Goal: Information Seeking & Learning: Learn about a topic

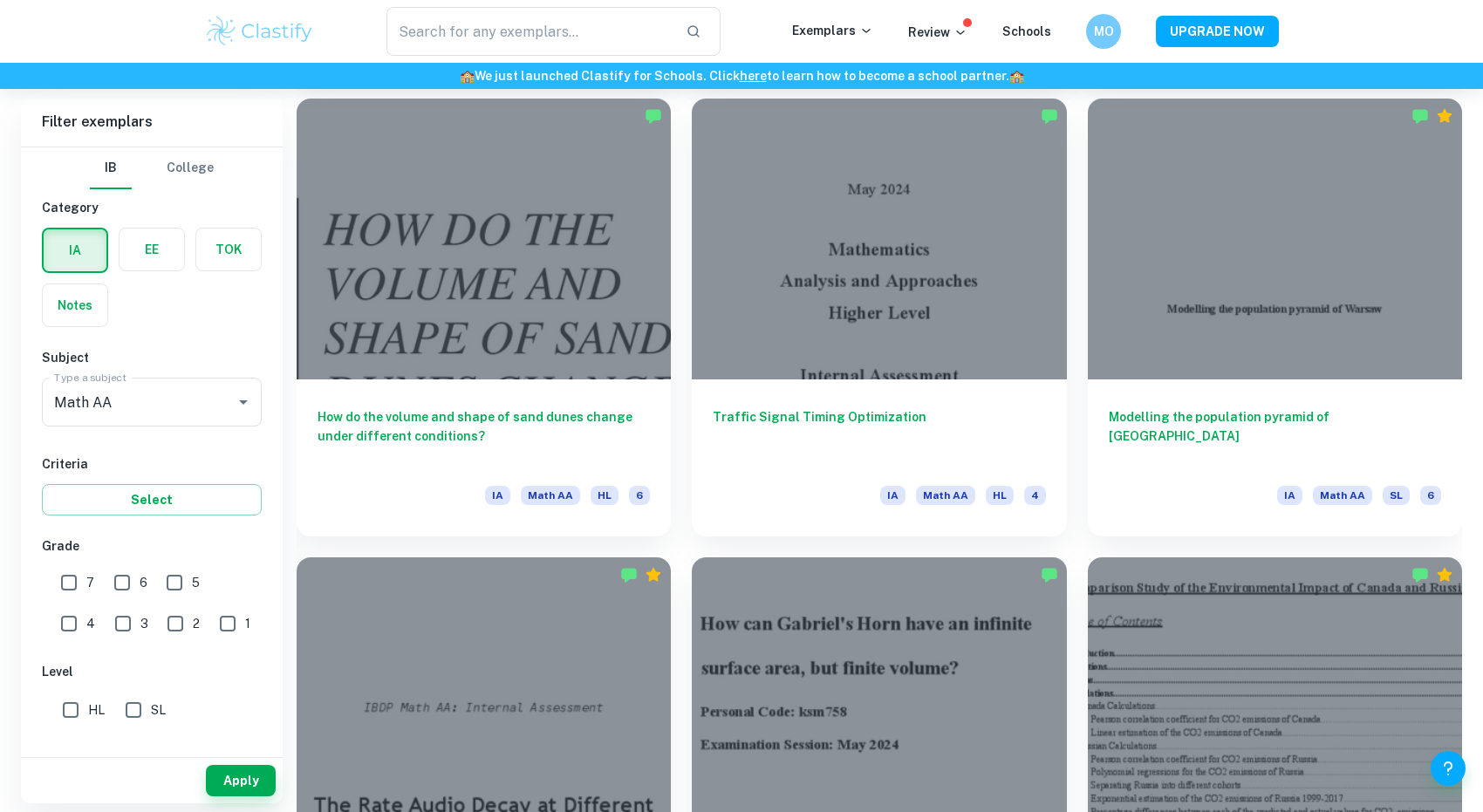
scroll to position [1926, 0]
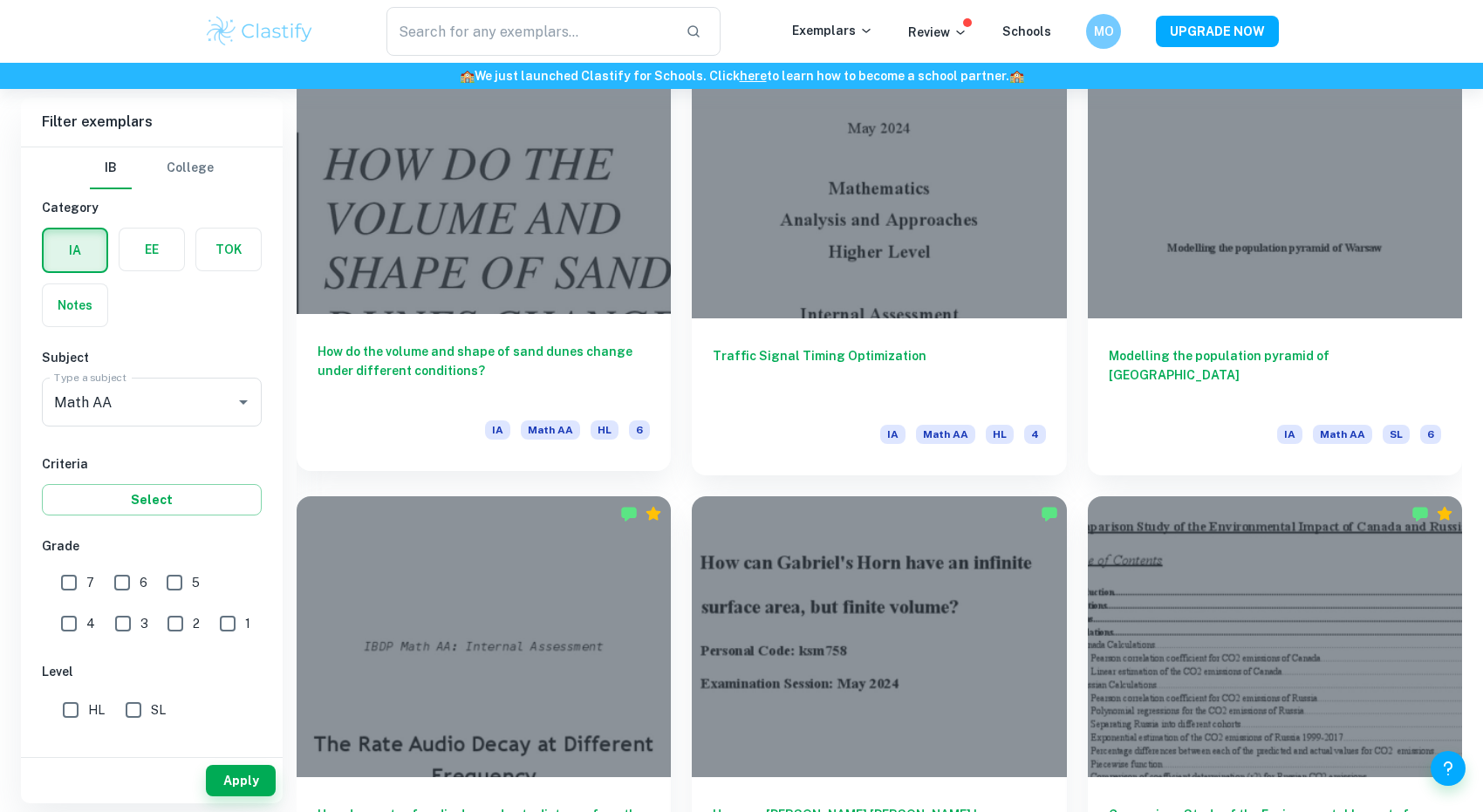
click at [586, 346] on h6 "How do the volume and shape of sand dunes change under different conditions?" at bounding box center [483, 371] width 332 height 58
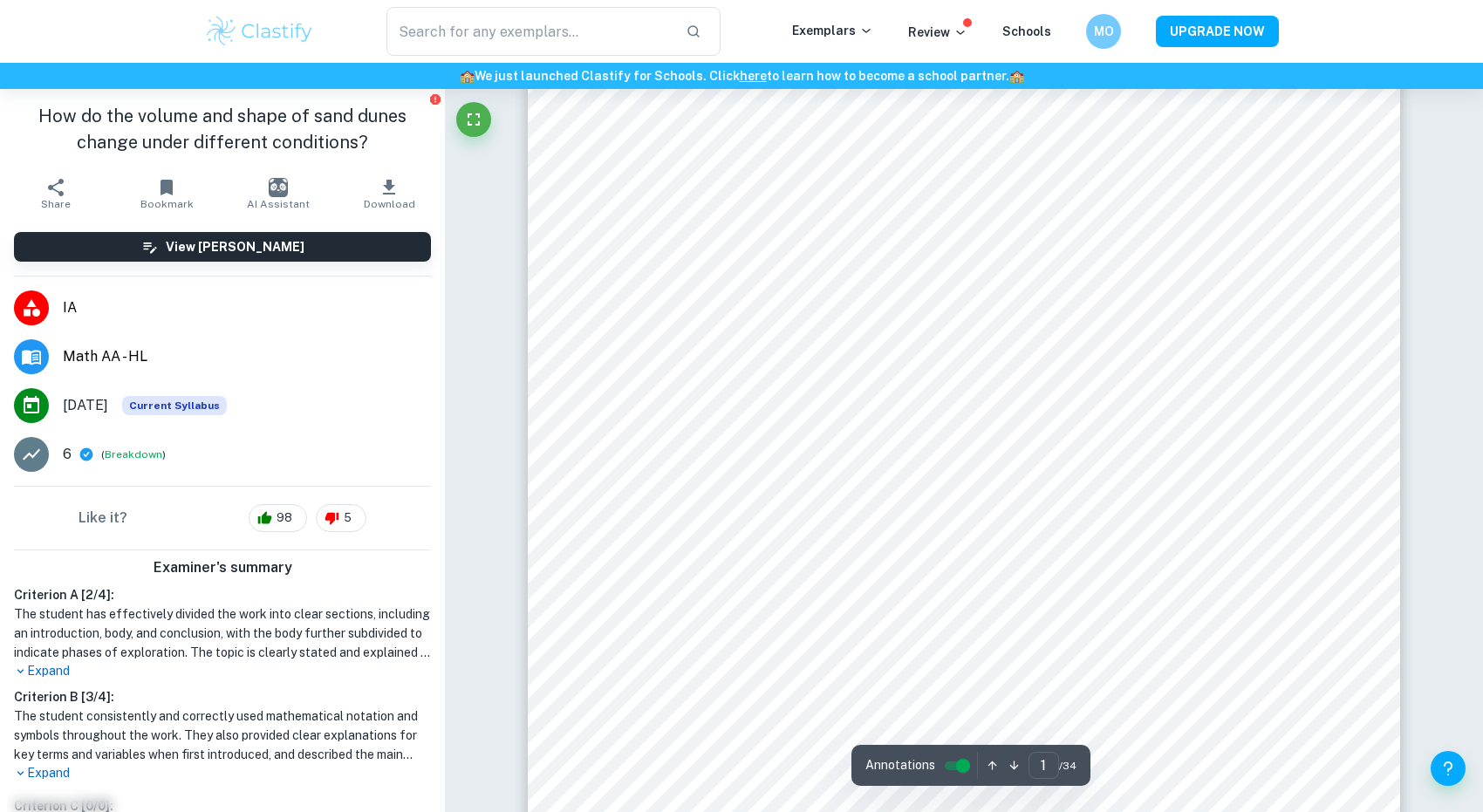
scroll to position [310, 0]
click at [160, 119] on h1 "How do the volume and shape of sand dunes change under different conditions?" at bounding box center [222, 129] width 417 height 52
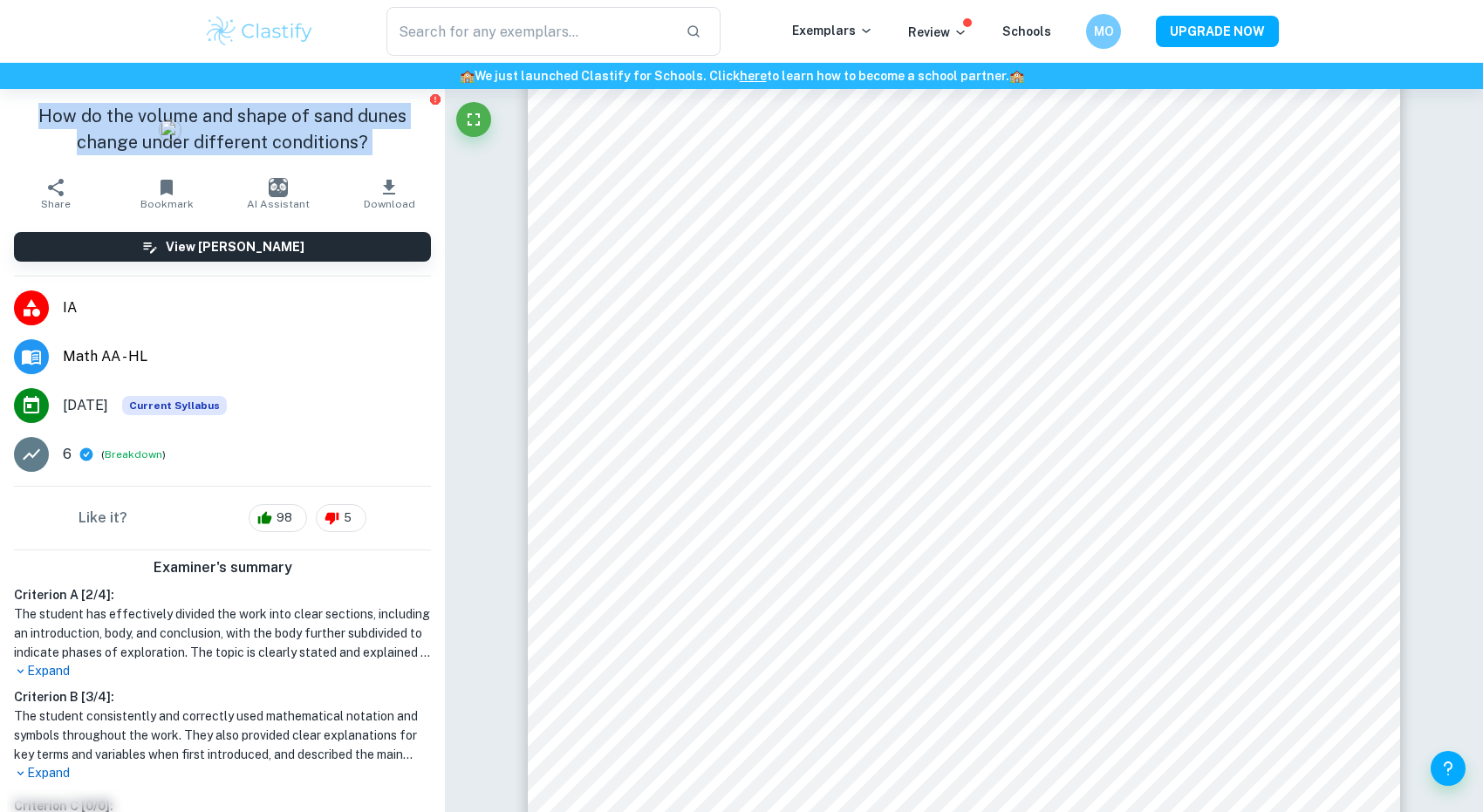
click at [160, 119] on h1 "How do the volume and shape of sand dunes change under different conditions?" at bounding box center [222, 129] width 417 height 52
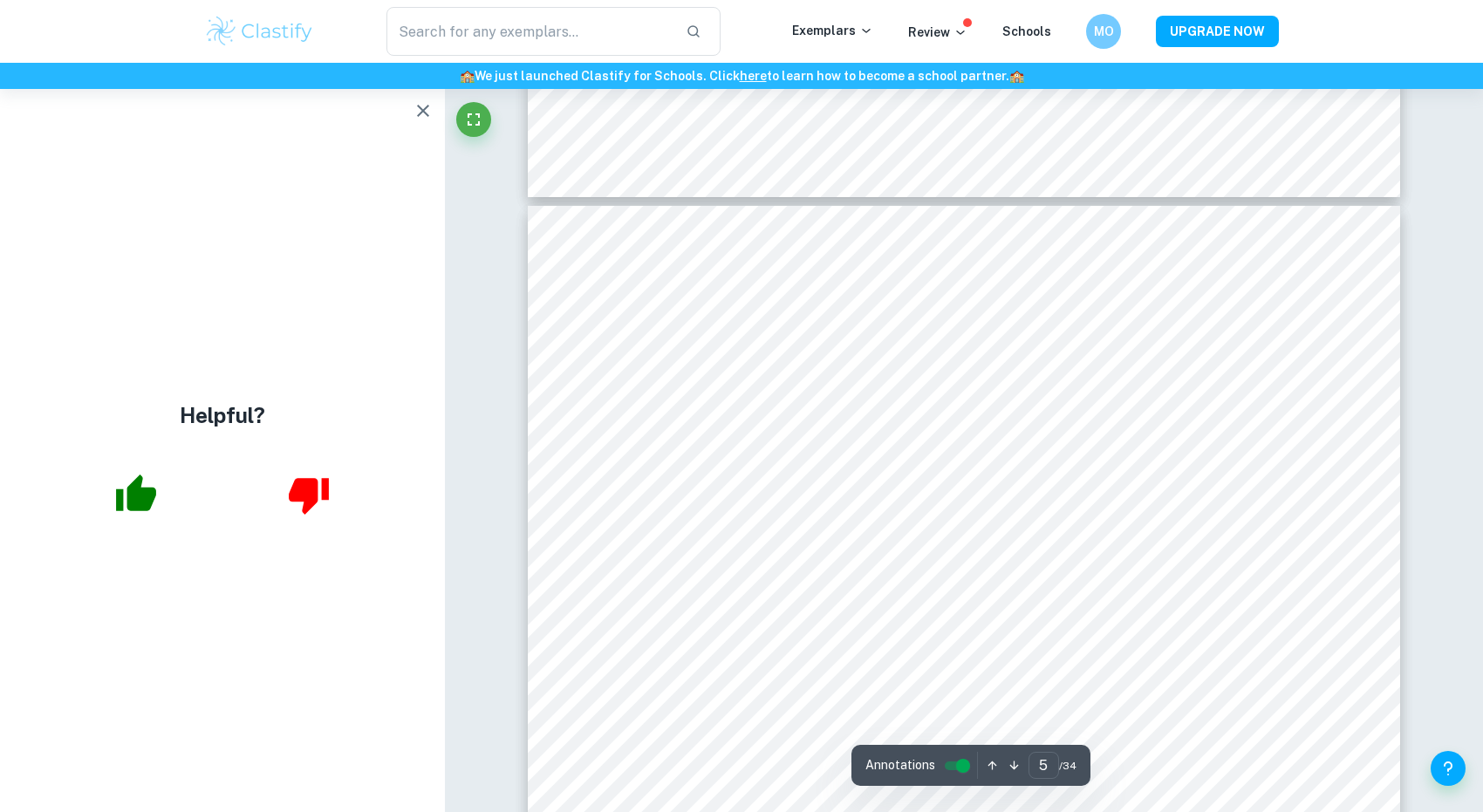
type input "4"
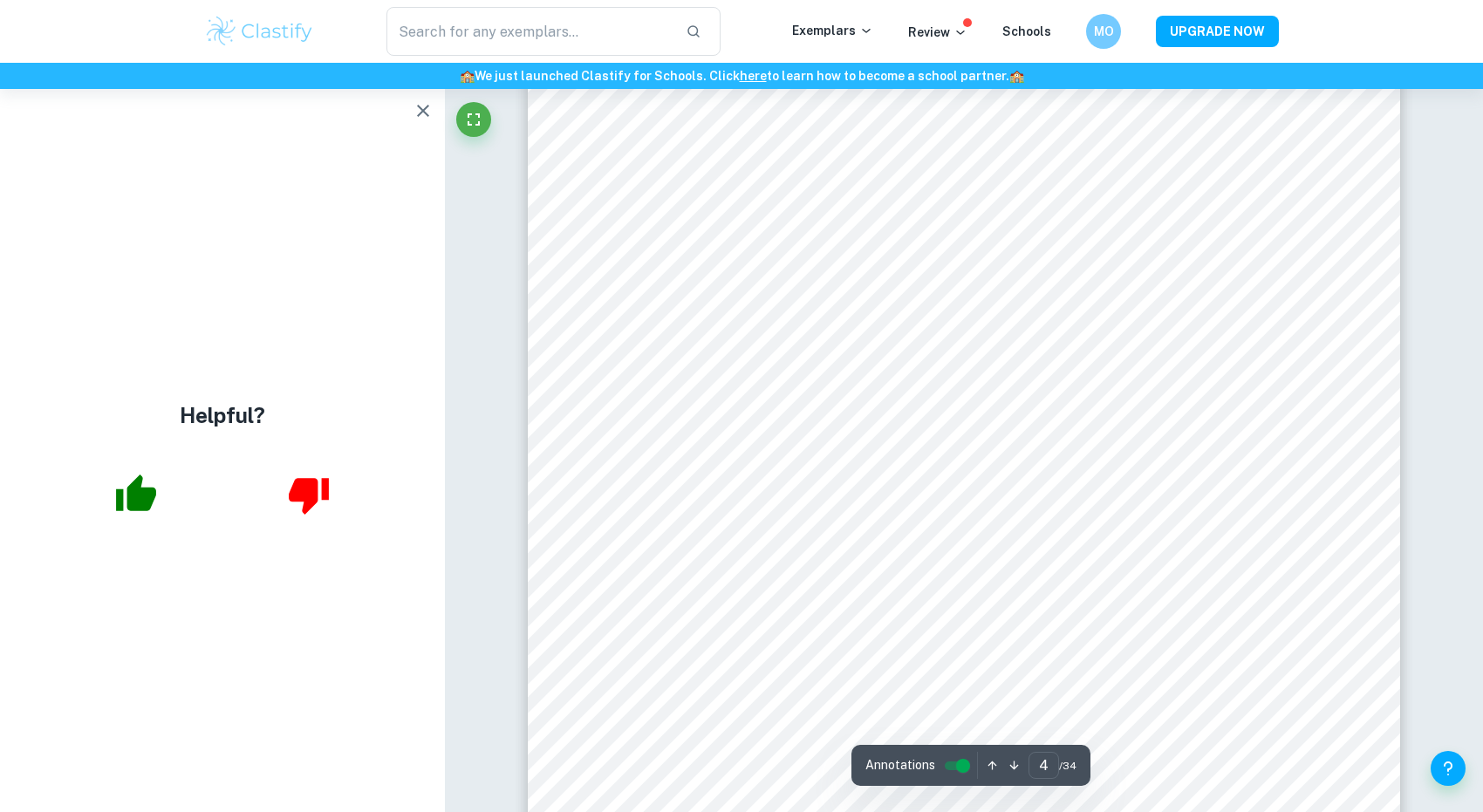
scroll to position [4507, 0]
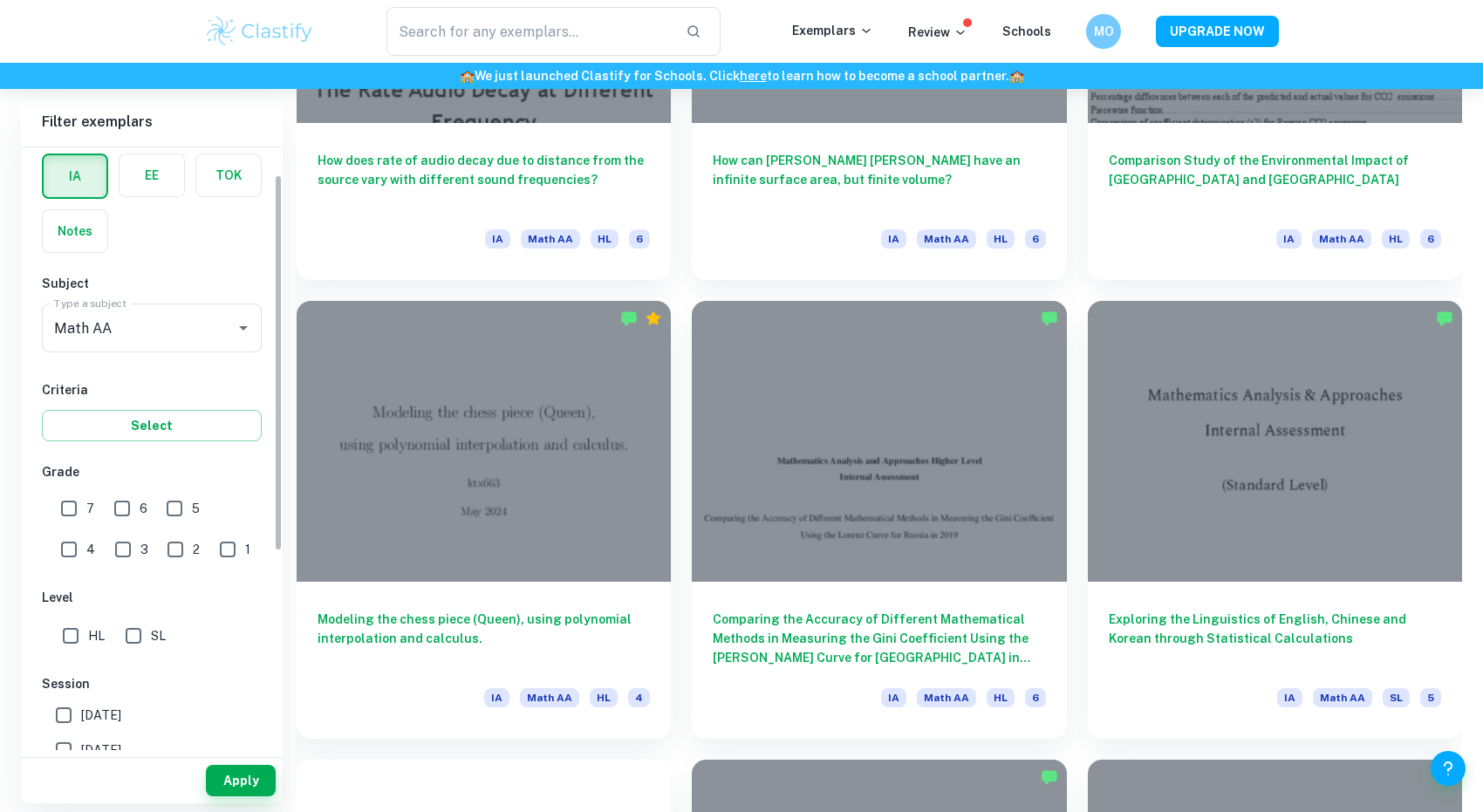
scroll to position [85, 0]
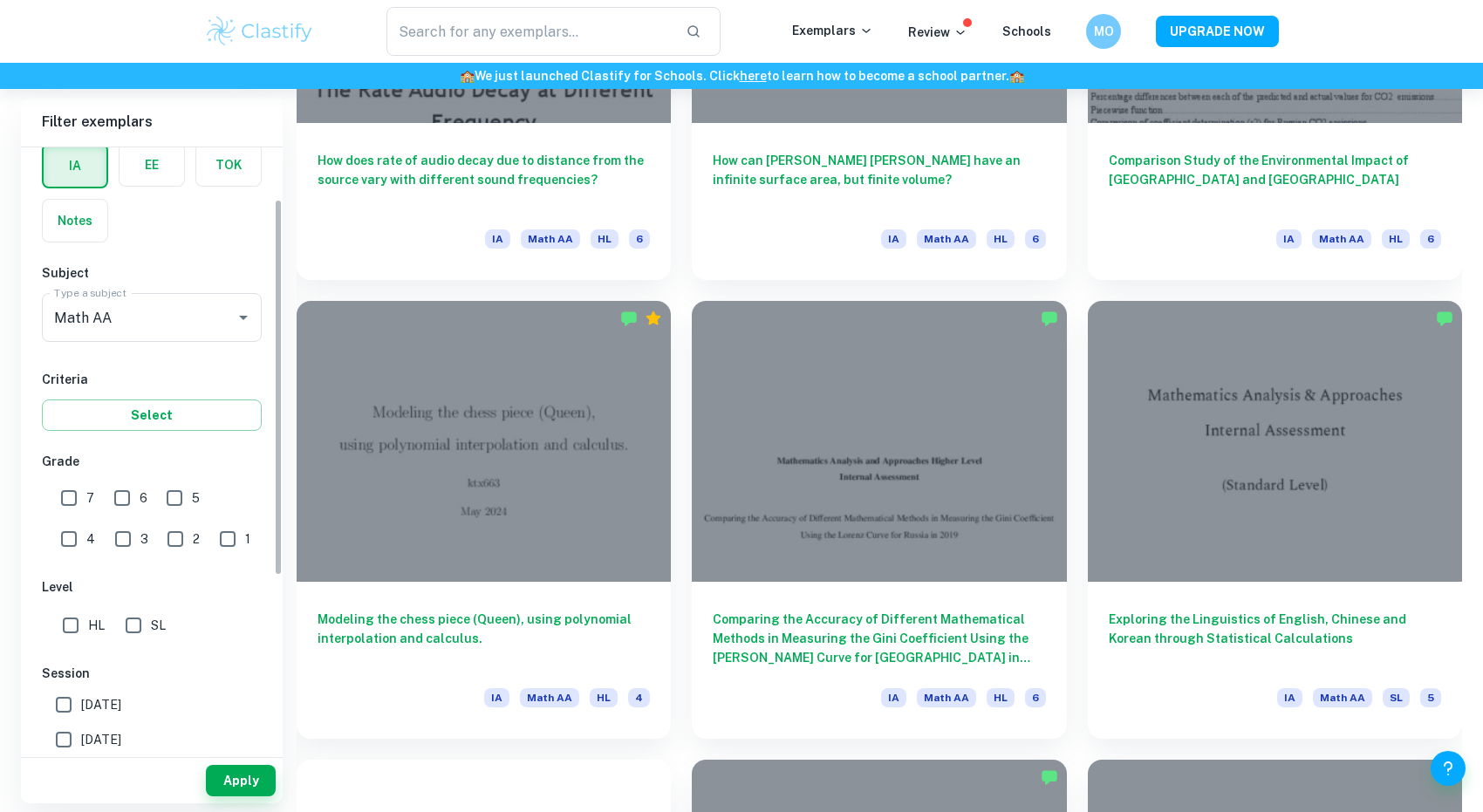
click at [64, 499] on input "7" at bounding box center [68, 497] width 35 height 35
checkbox input "true"
click at [135, 499] on input "6" at bounding box center [121, 497] width 35 height 35
checkbox input "true"
click at [163, 499] on input "5" at bounding box center [174, 497] width 35 height 35
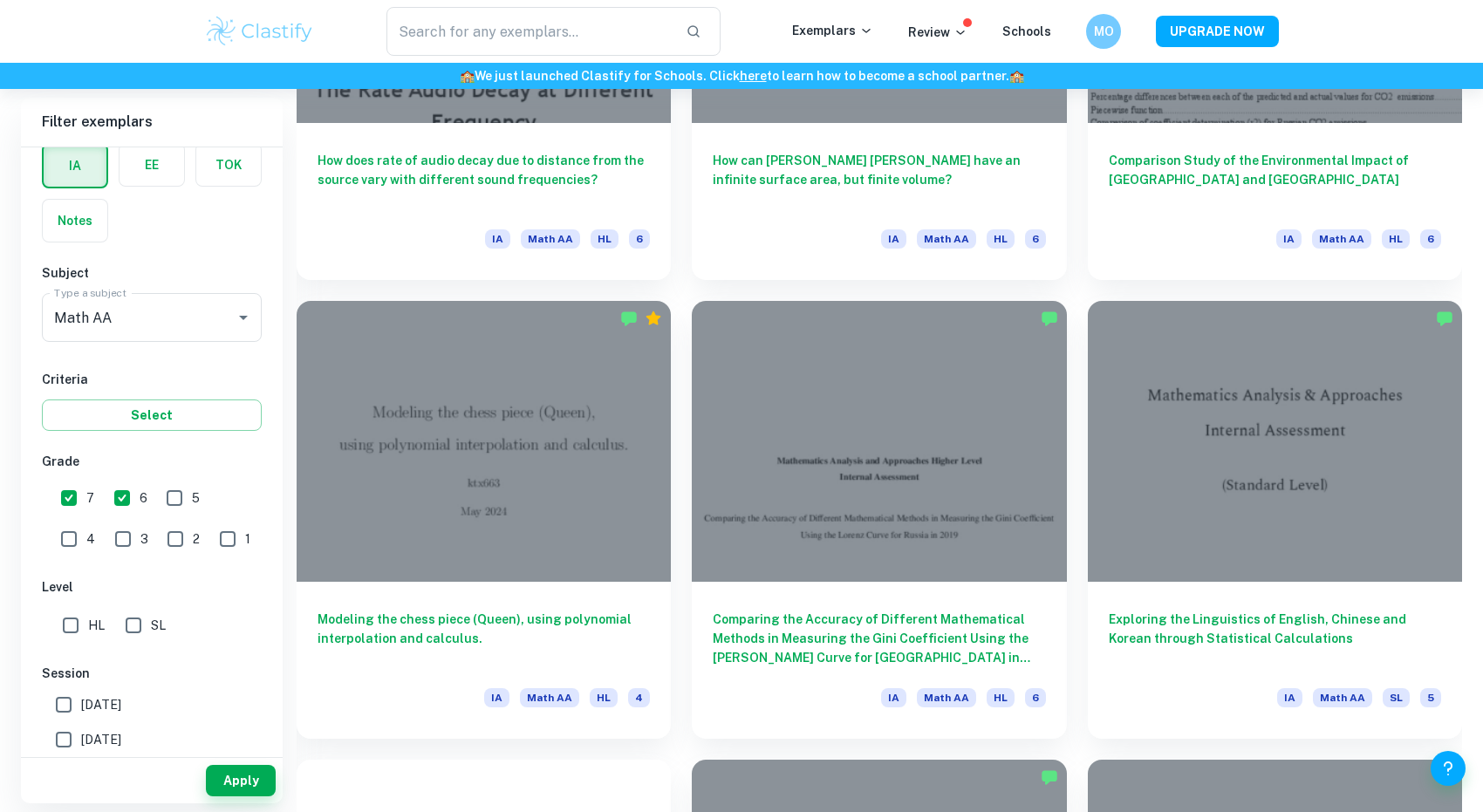
checkbox input "true"
click at [204, 308] on input "Math AA" at bounding box center [127, 317] width 155 height 34
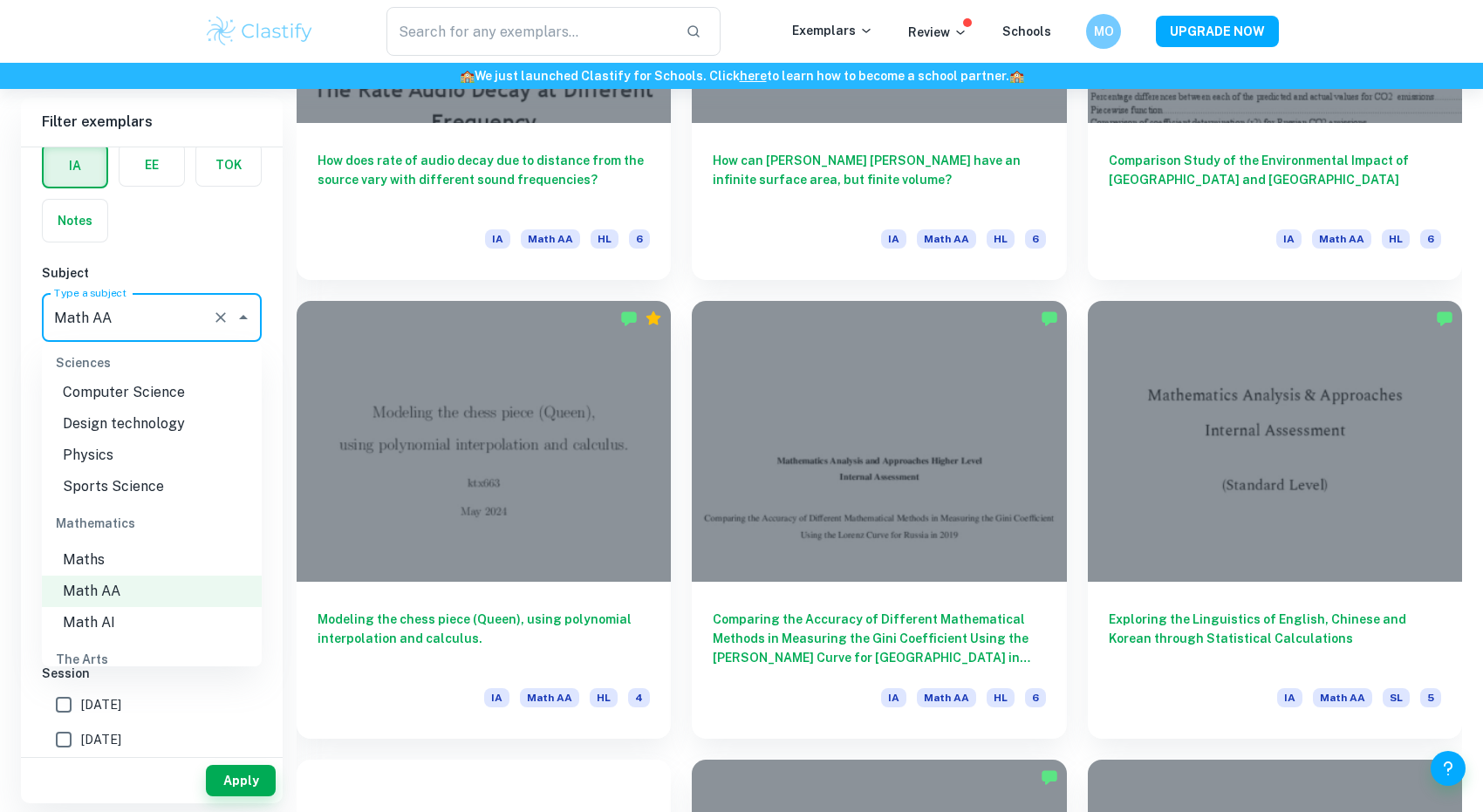
scroll to position [2245, 0]
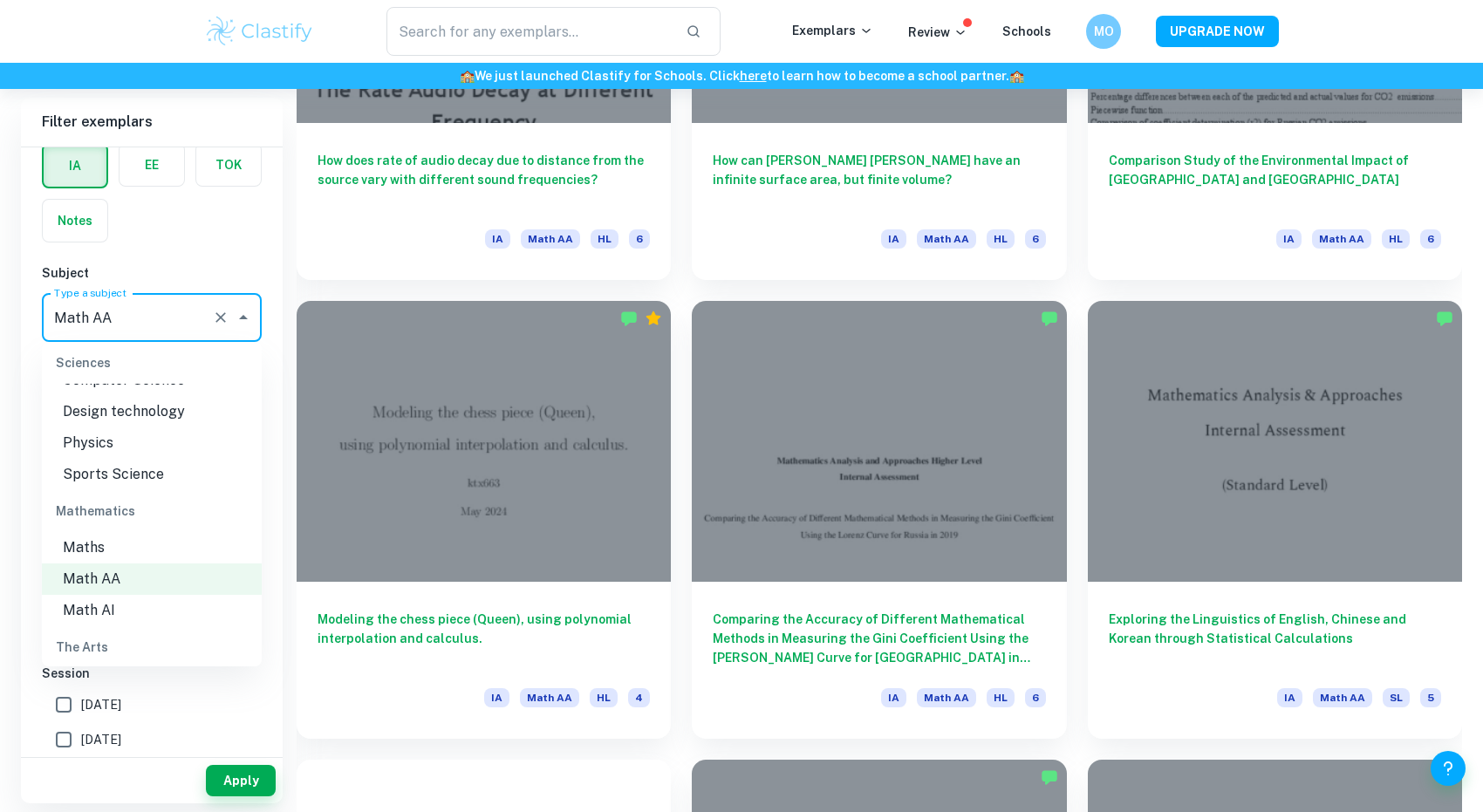
click at [145, 595] on li "Math AI" at bounding box center [151, 610] width 219 height 32
type input "Math AI"
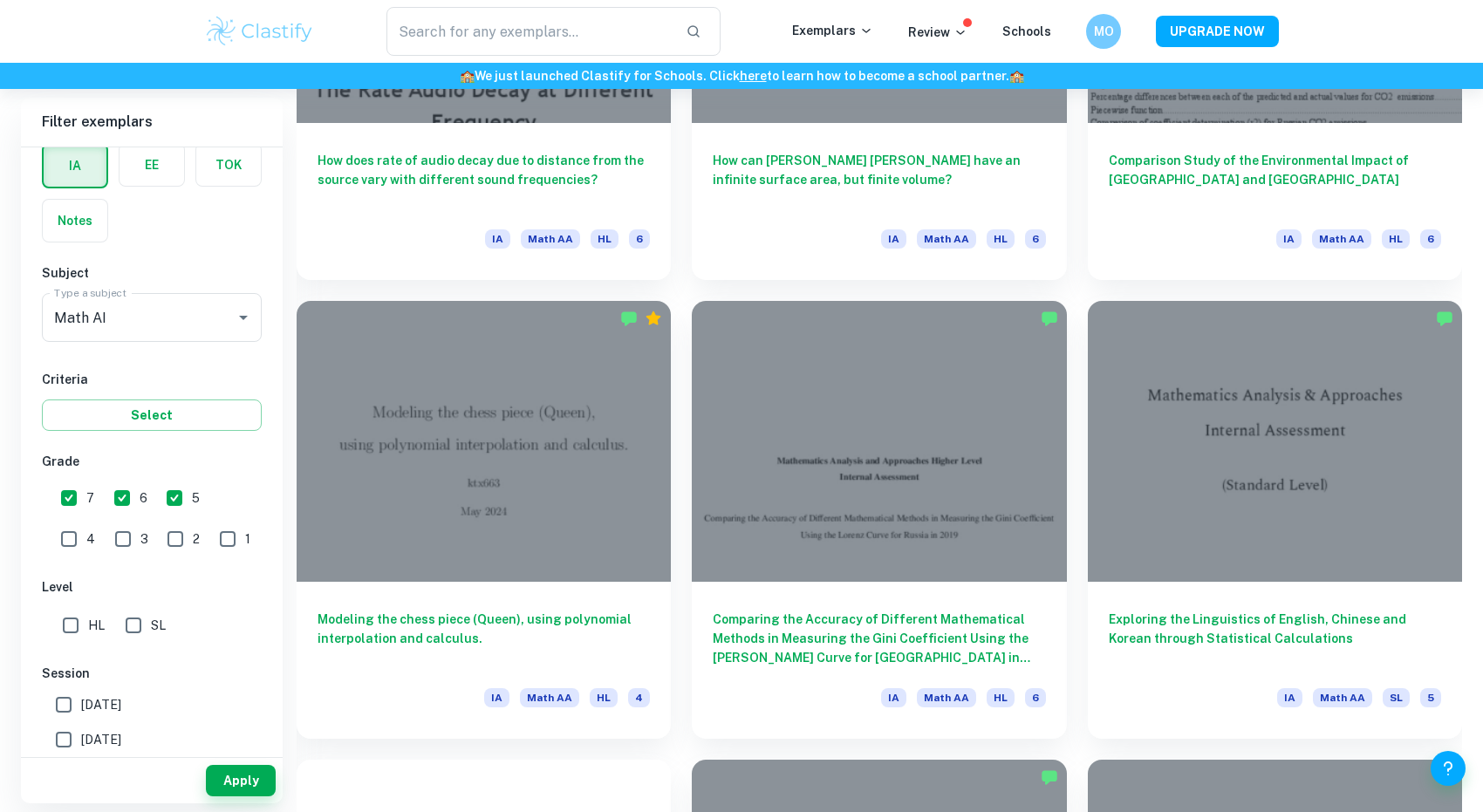
click at [253, 777] on div "Apply" at bounding box center [151, 780] width 261 height 46
click at [243, 796] on button "Apply" at bounding box center [241, 781] width 70 height 32
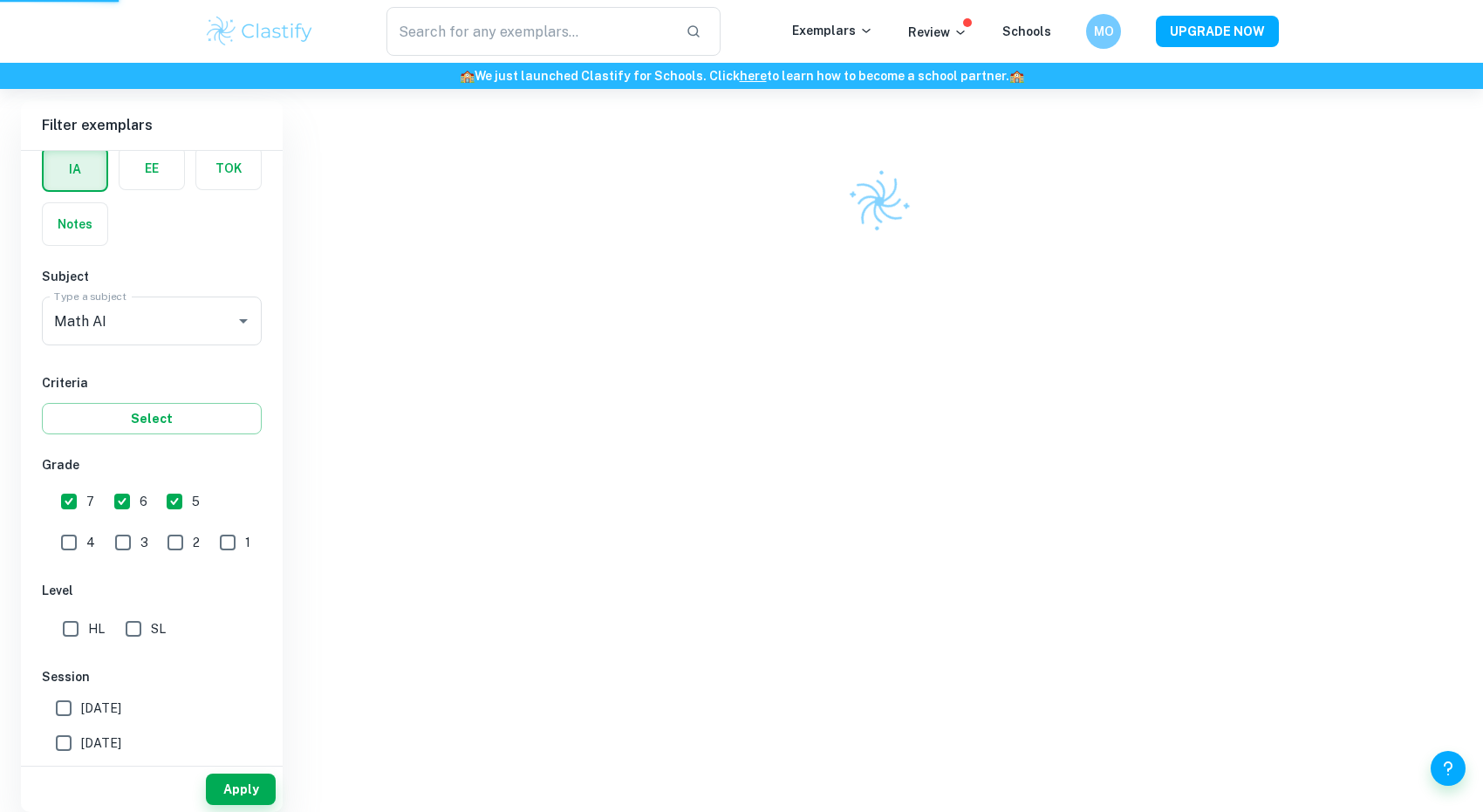
scroll to position [500, 0]
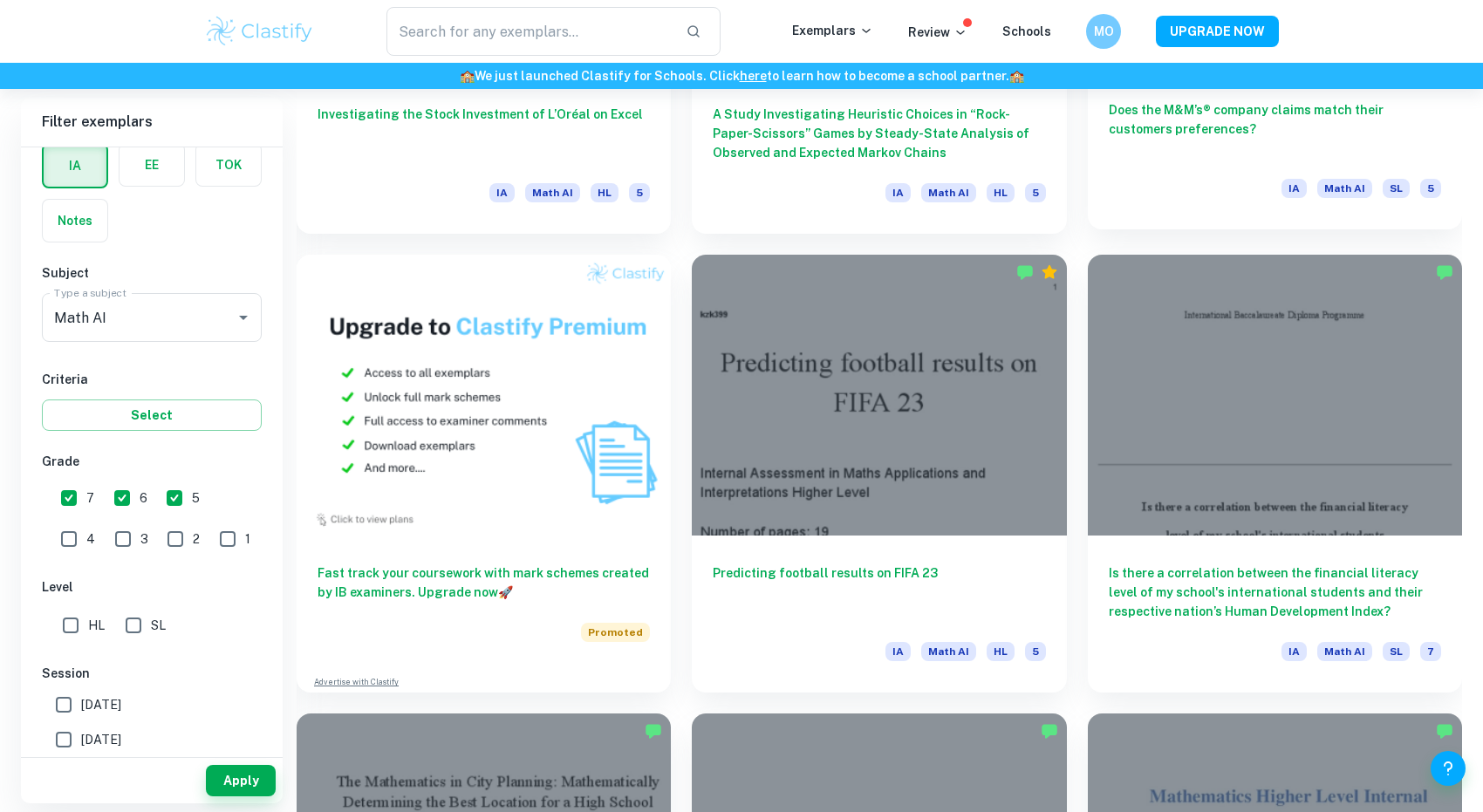
scroll to position [1254, 0]
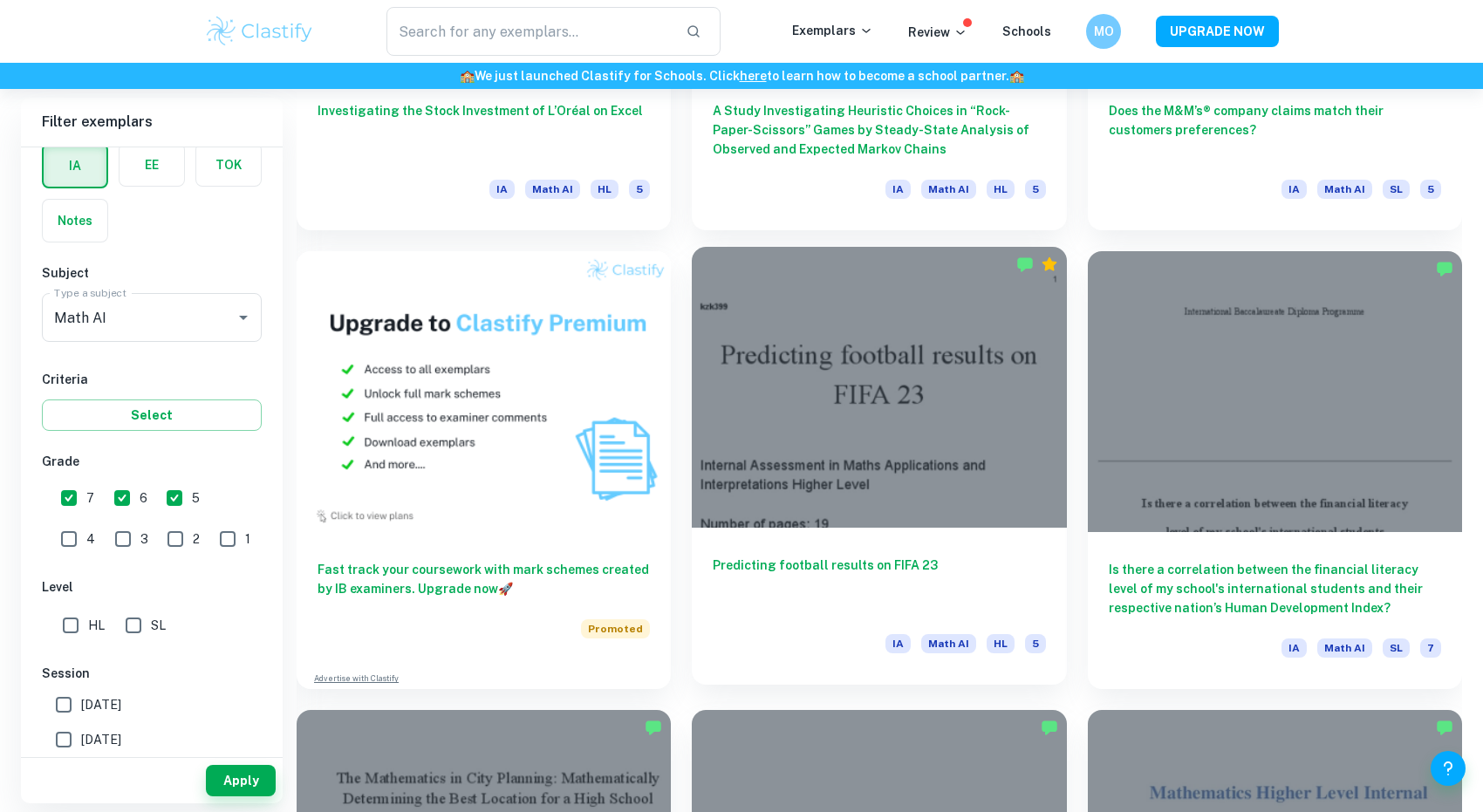
click at [953, 551] on div "Predicting football results on FIFA 23 IA Math AI HL 5" at bounding box center [878, 606] width 374 height 157
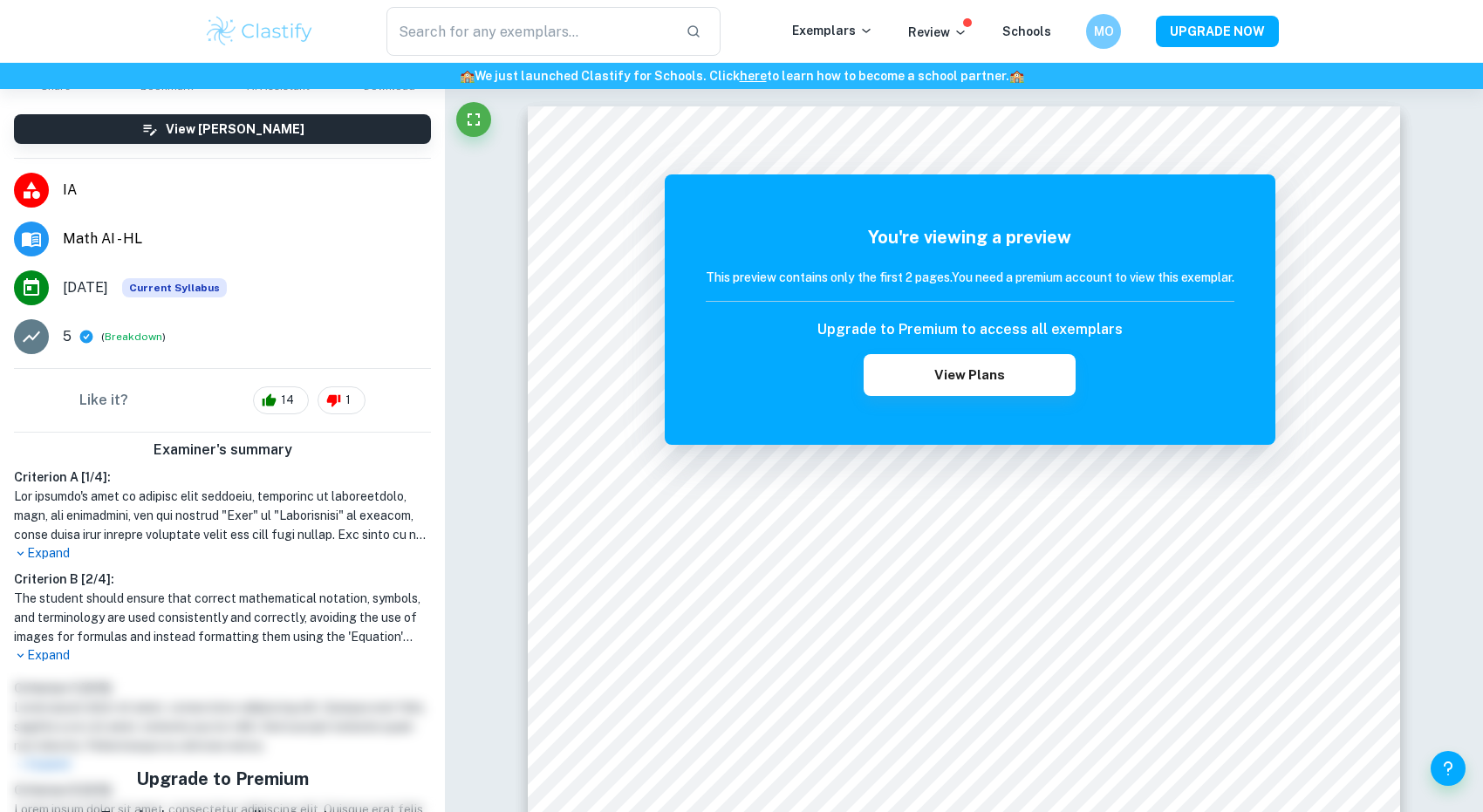
scroll to position [290, 0]
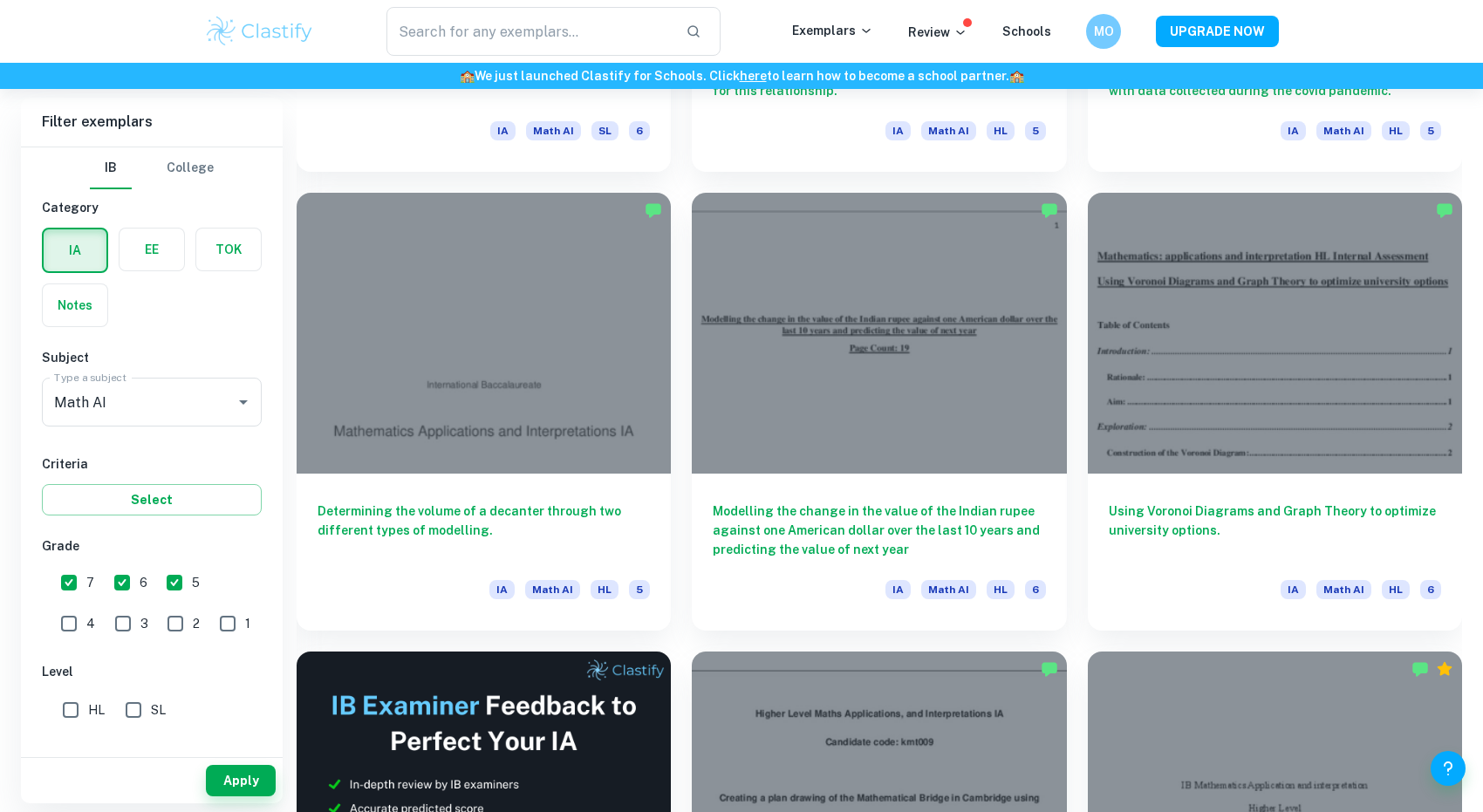
scroll to position [2685, 8]
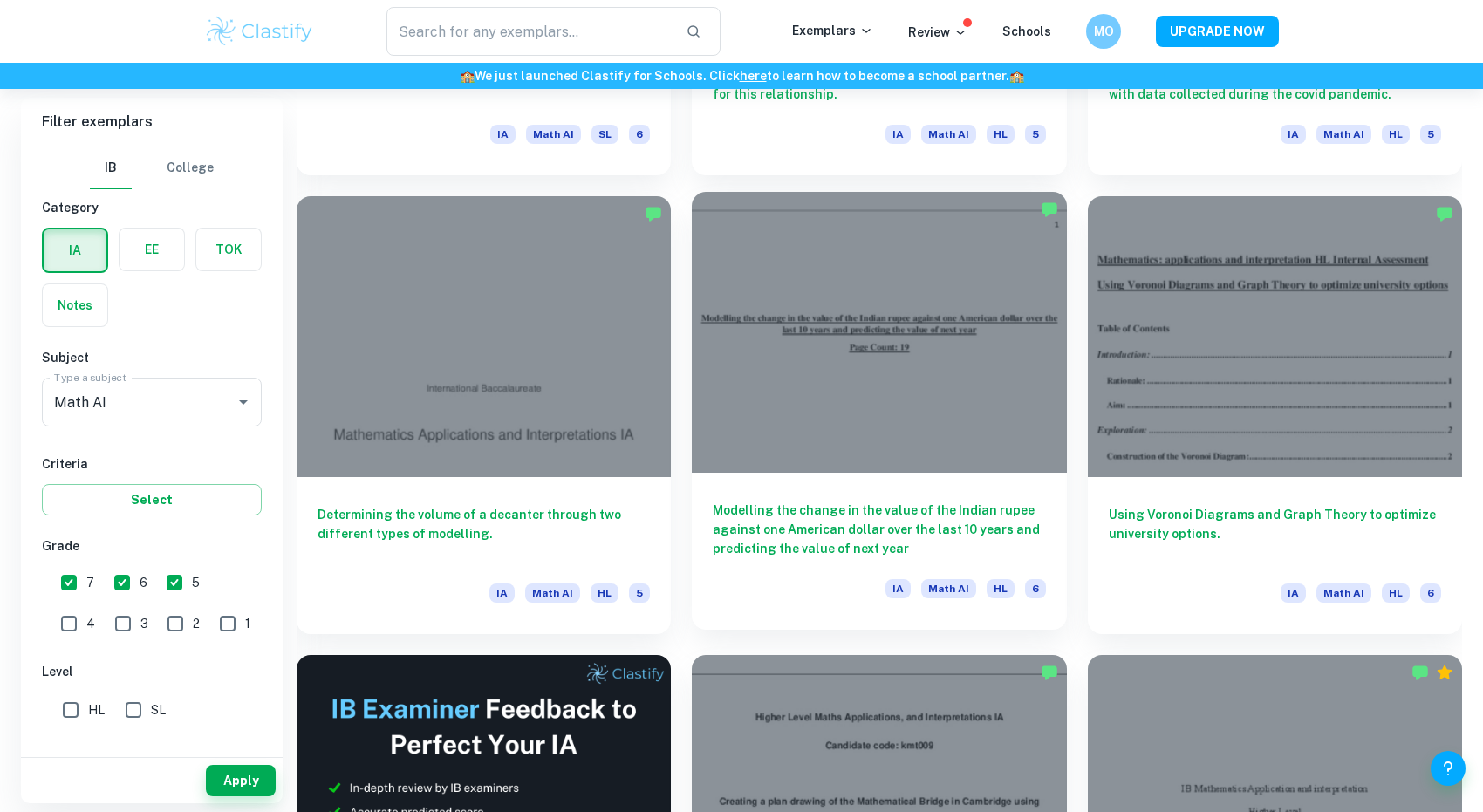
click at [923, 517] on h6 "Modelling the change in the value of the Indian rupee against one American doll…" at bounding box center [878, 529] width 332 height 58
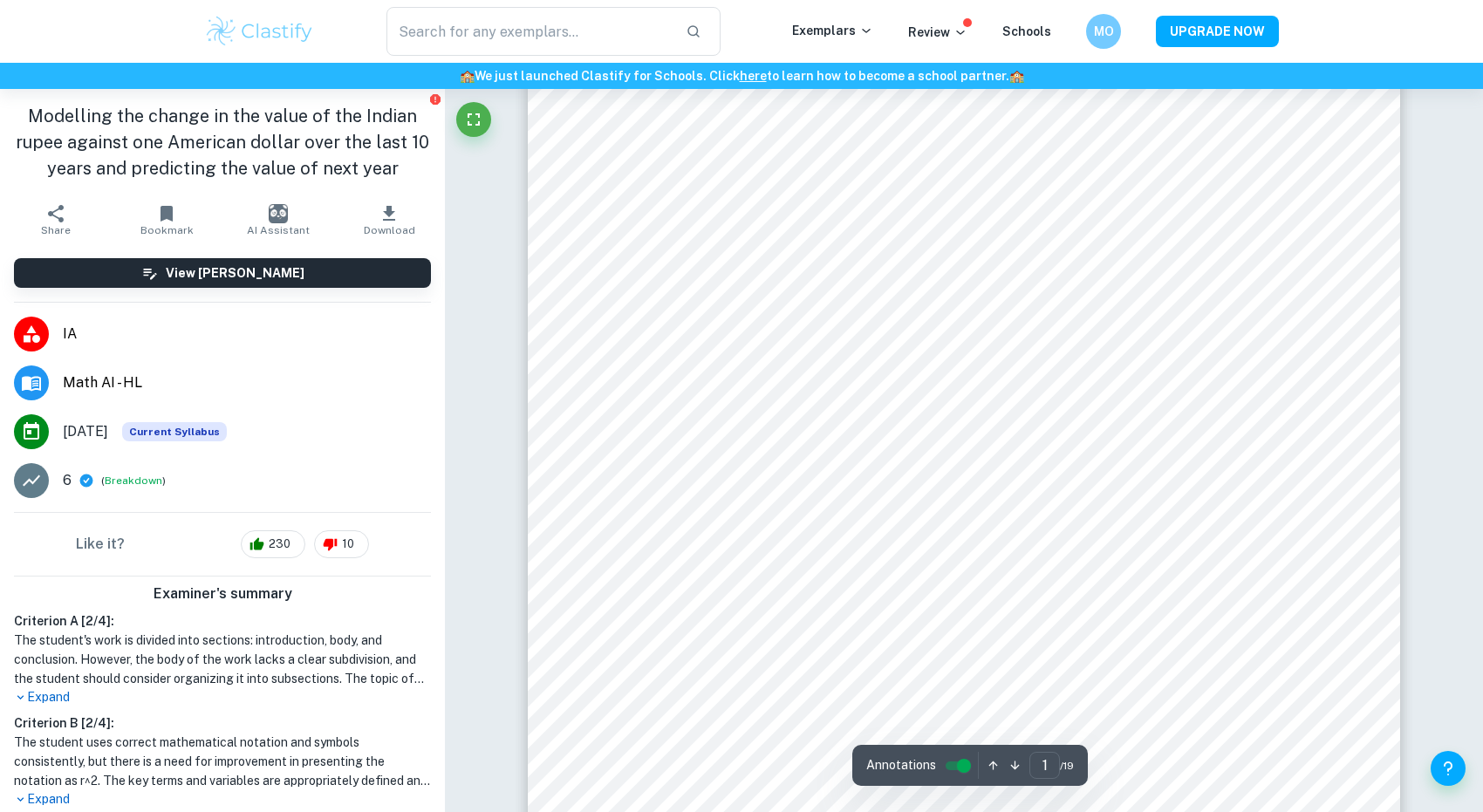
scroll to position [339, 0]
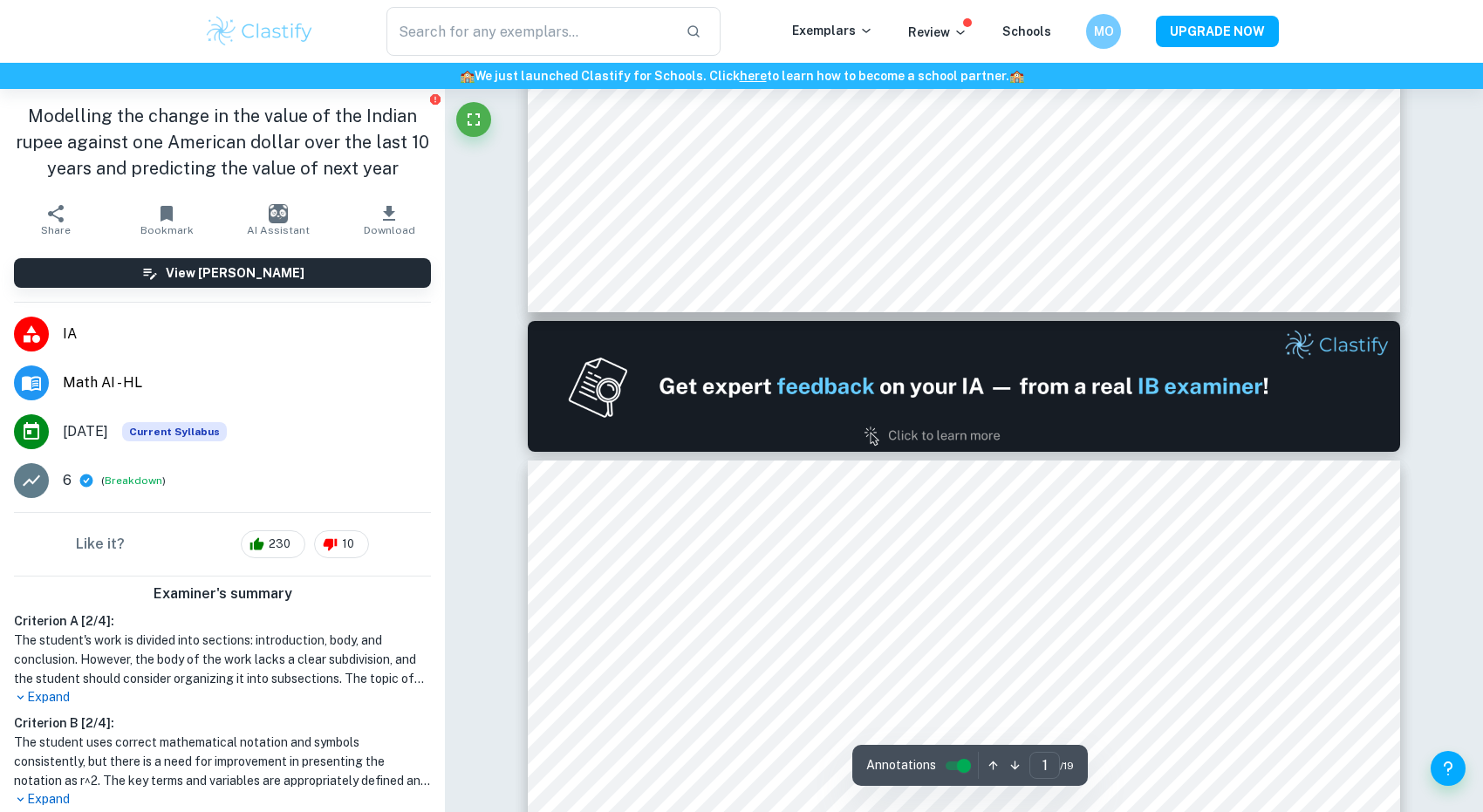
type input "2"
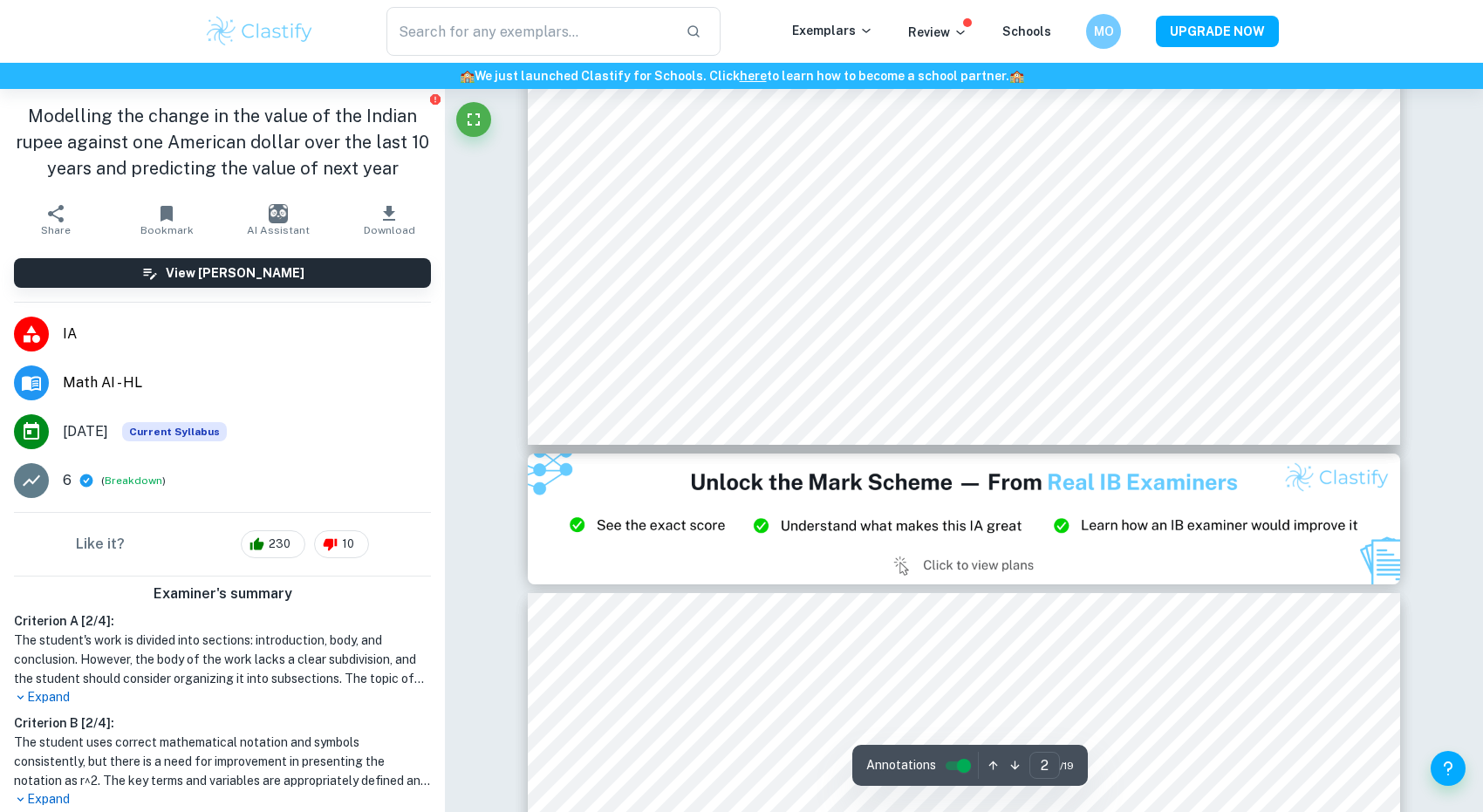
scroll to position [2075, 0]
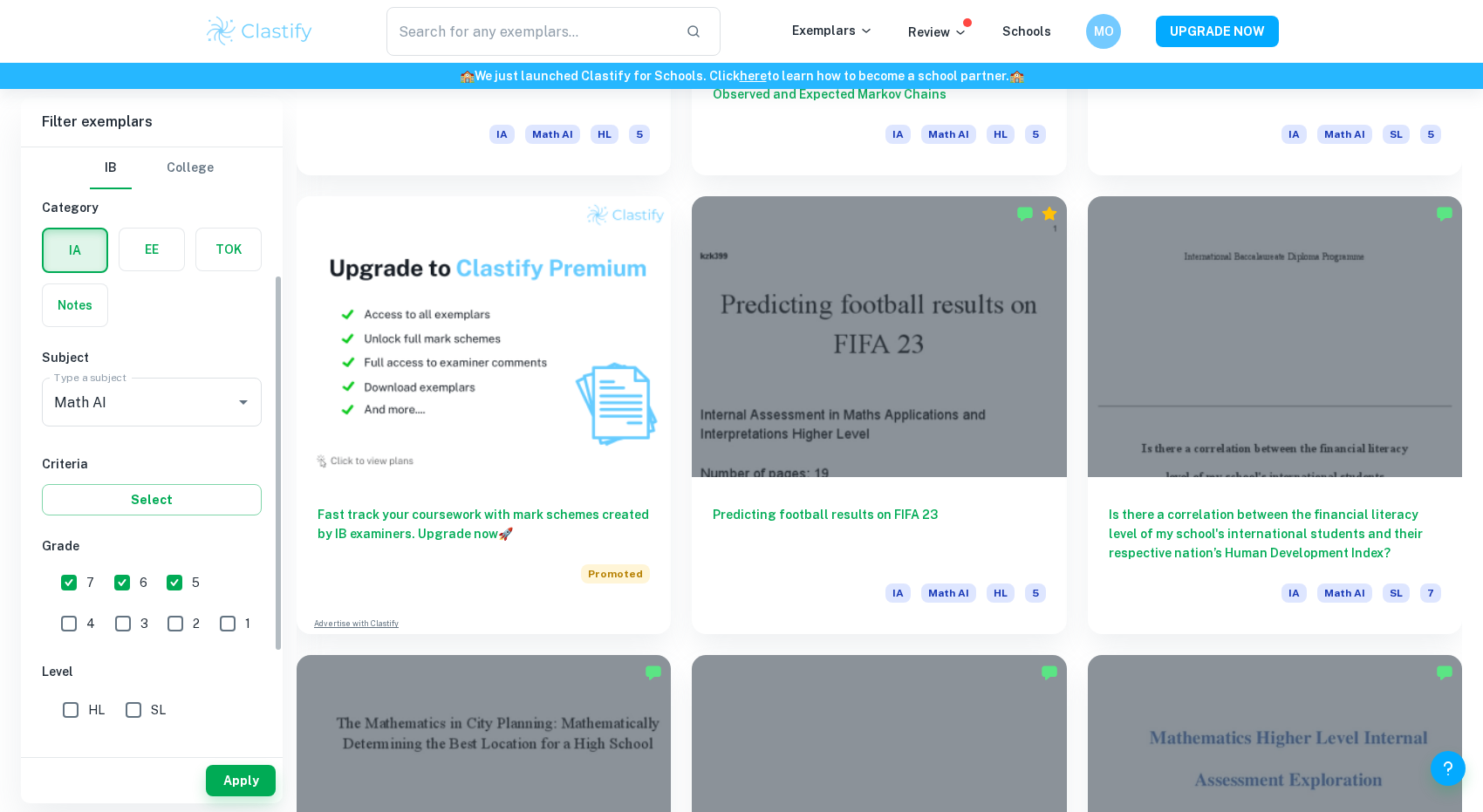
scroll to position [392, 0]
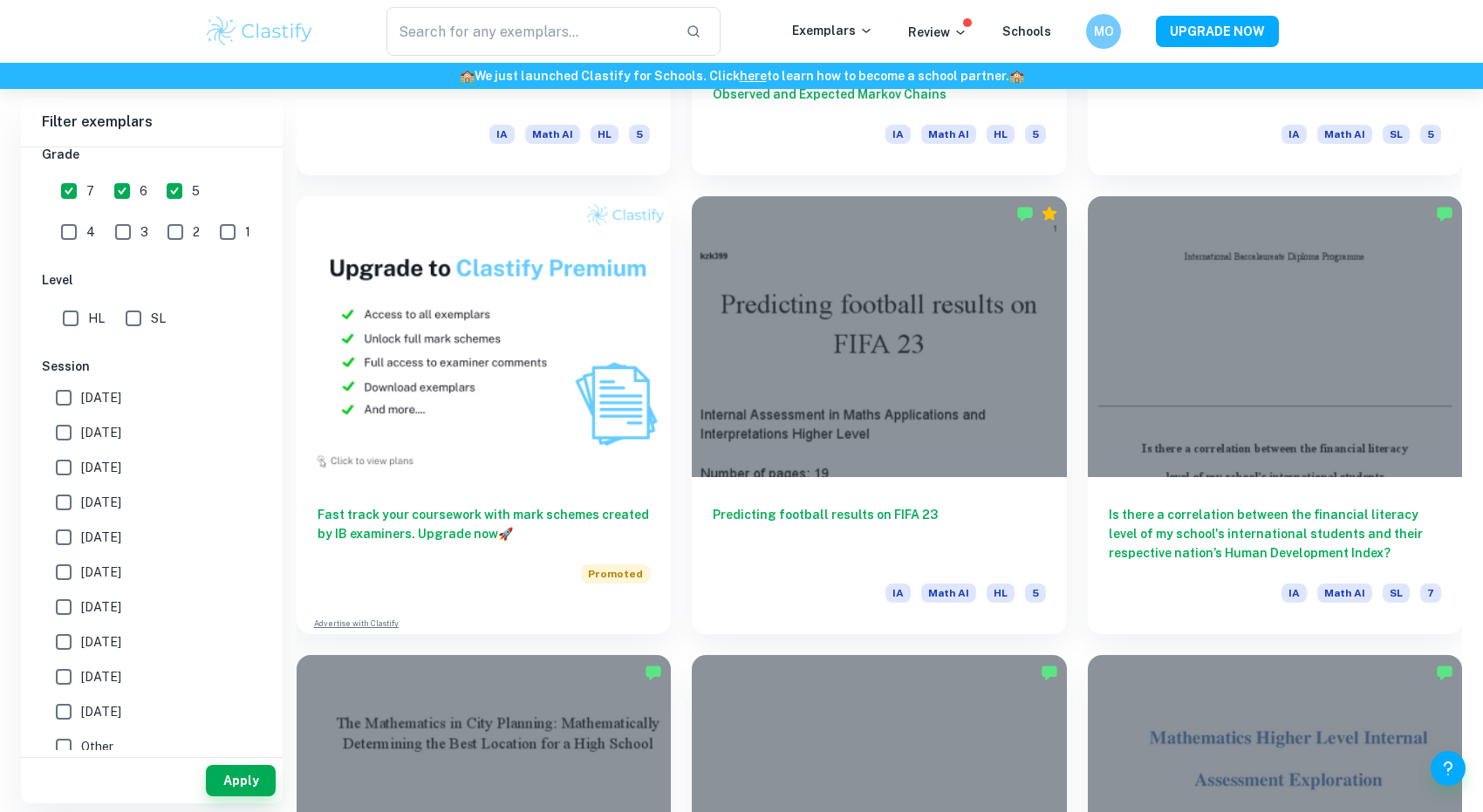
click at [96, 426] on span "[DATE]" at bounding box center [101, 432] width 40 height 20
click at [81, 426] on input "[DATE]" at bounding box center [63, 432] width 35 height 35
checkbox input "true"
click at [93, 471] on span "[DATE]" at bounding box center [101, 468] width 40 height 20
click at [81, 471] on input "[DATE]" at bounding box center [63, 467] width 35 height 35
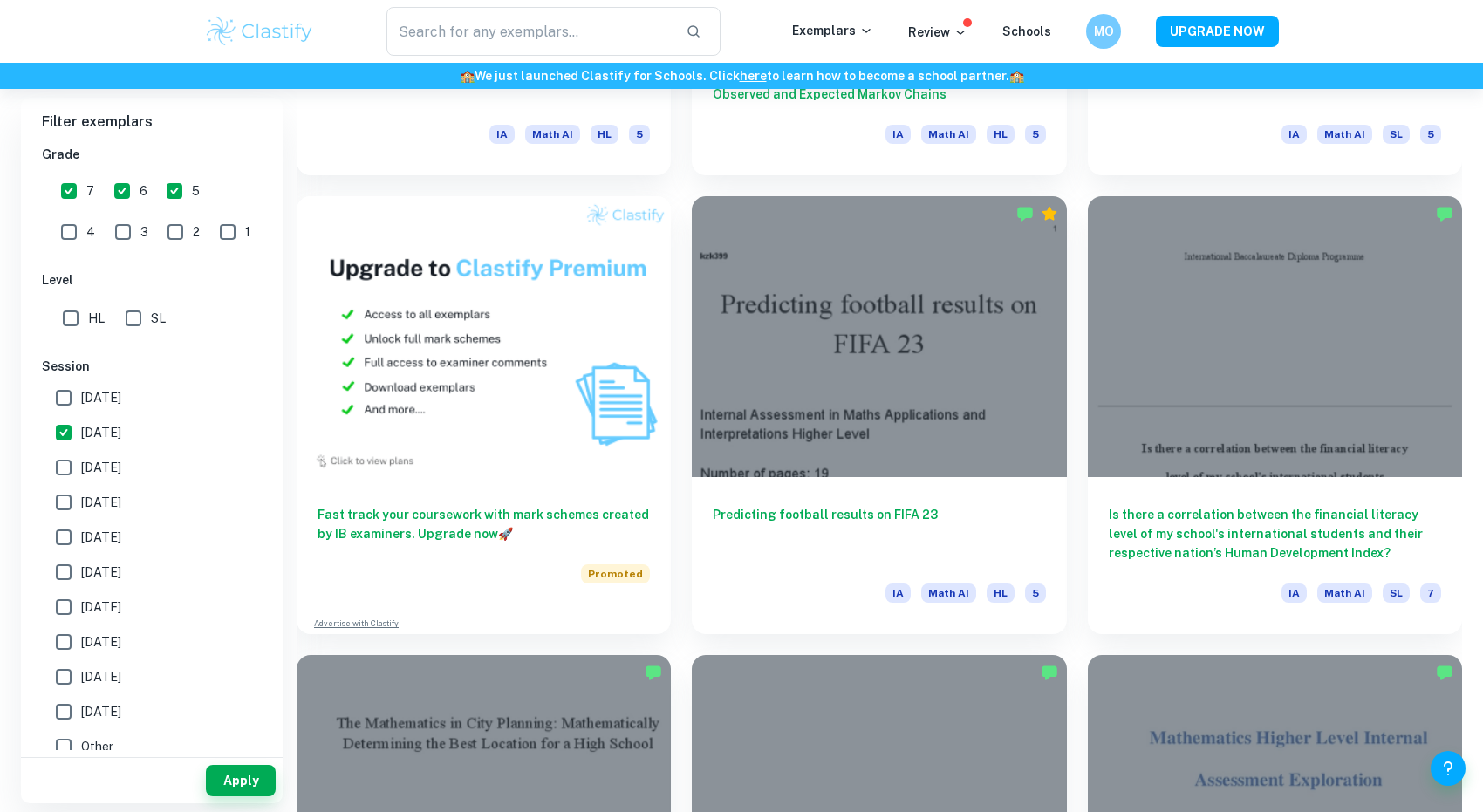
checkbox input "true"
click at [233, 792] on button "Apply" at bounding box center [241, 781] width 70 height 32
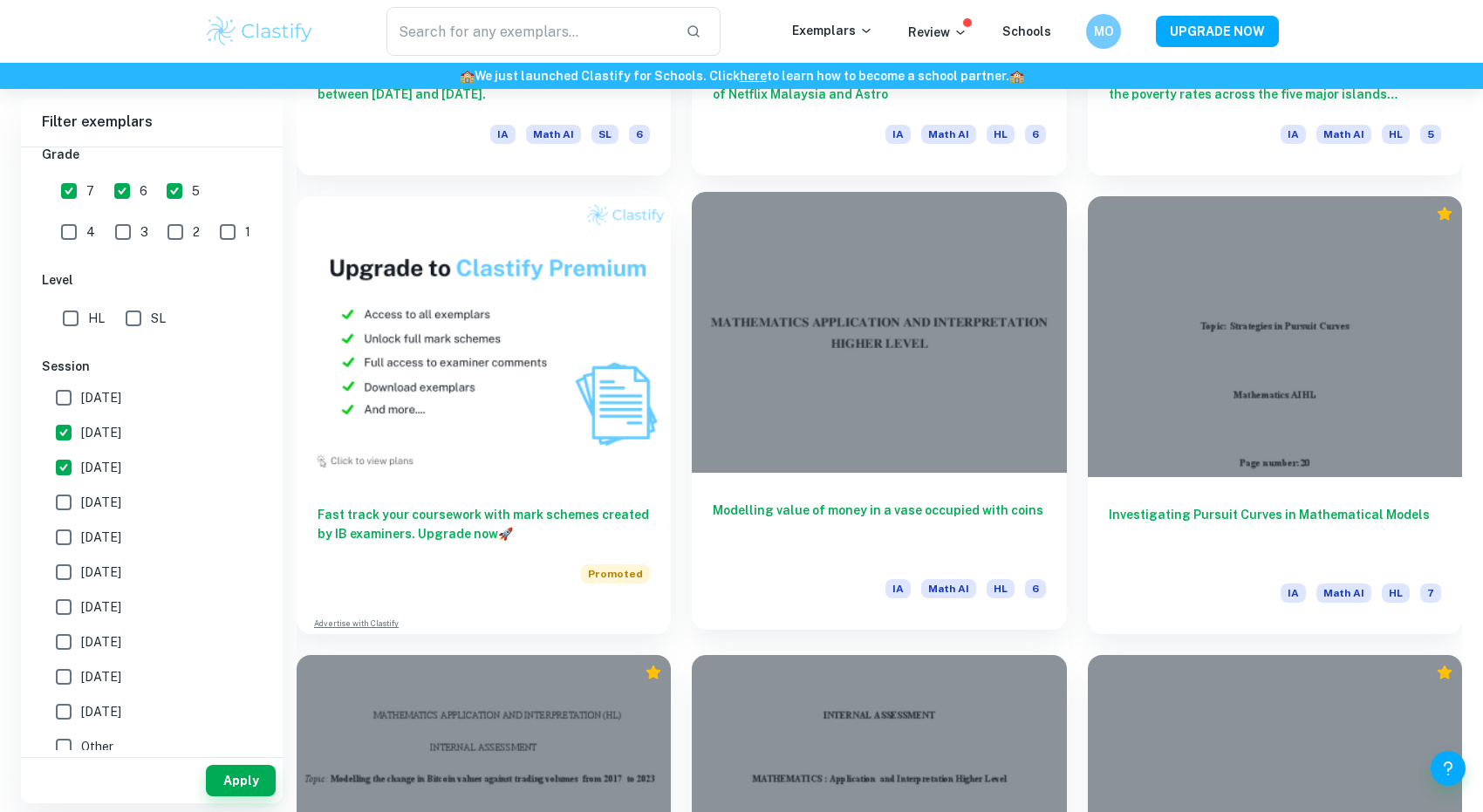
click at [969, 432] on div at bounding box center [878, 332] width 374 height 281
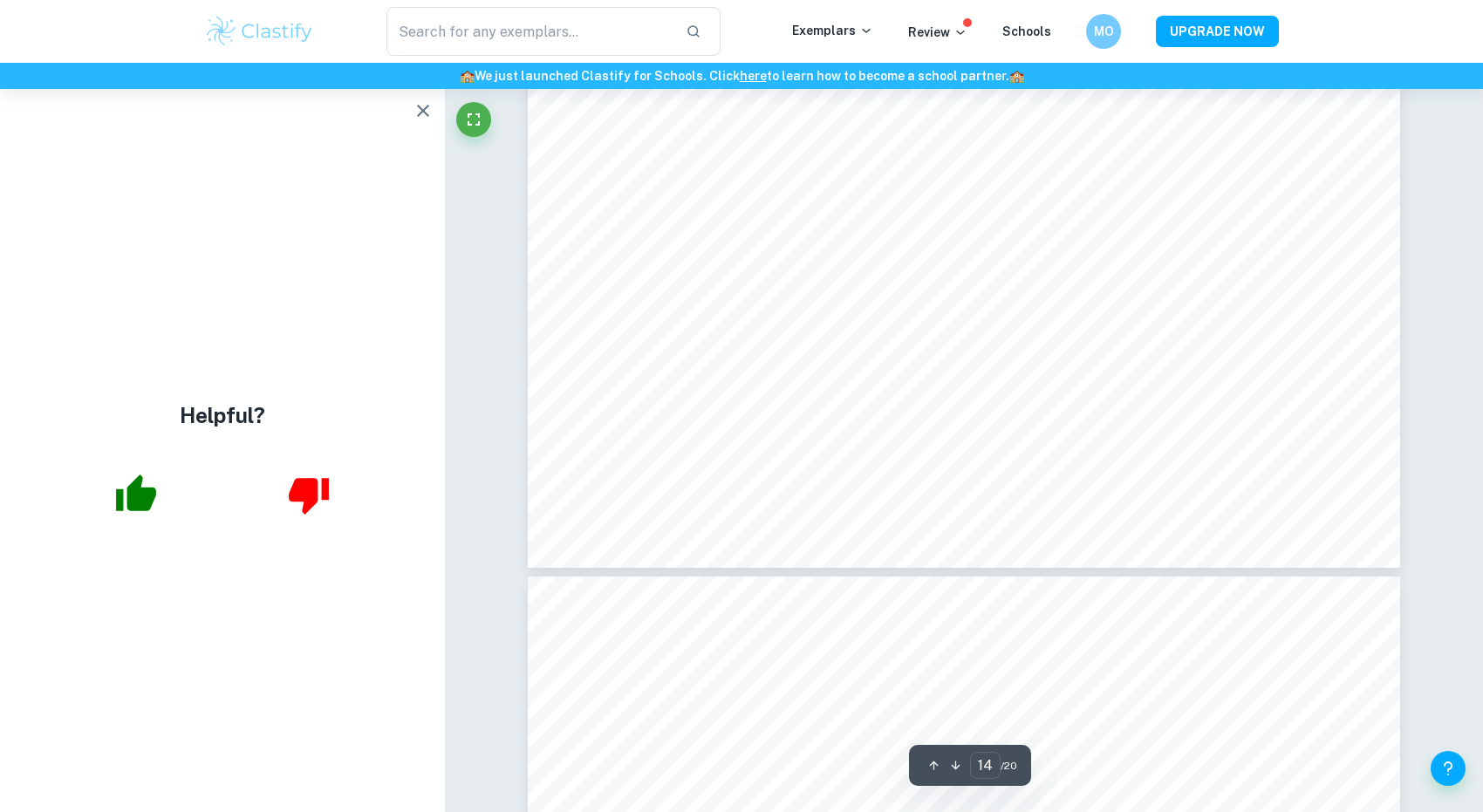
scroll to position [16505, 1]
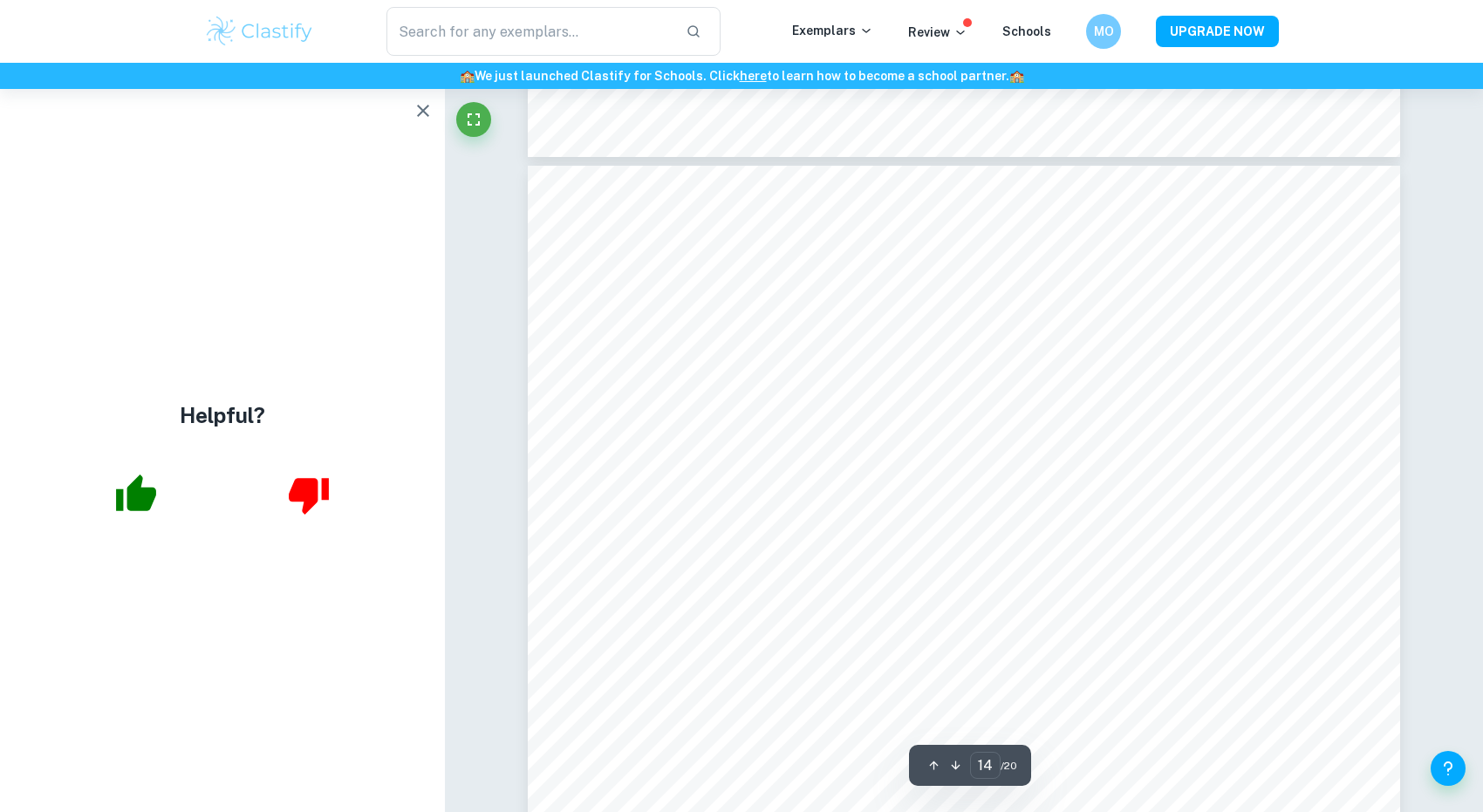
click at [424, 102] on icon "button" at bounding box center [423, 110] width 21 height 21
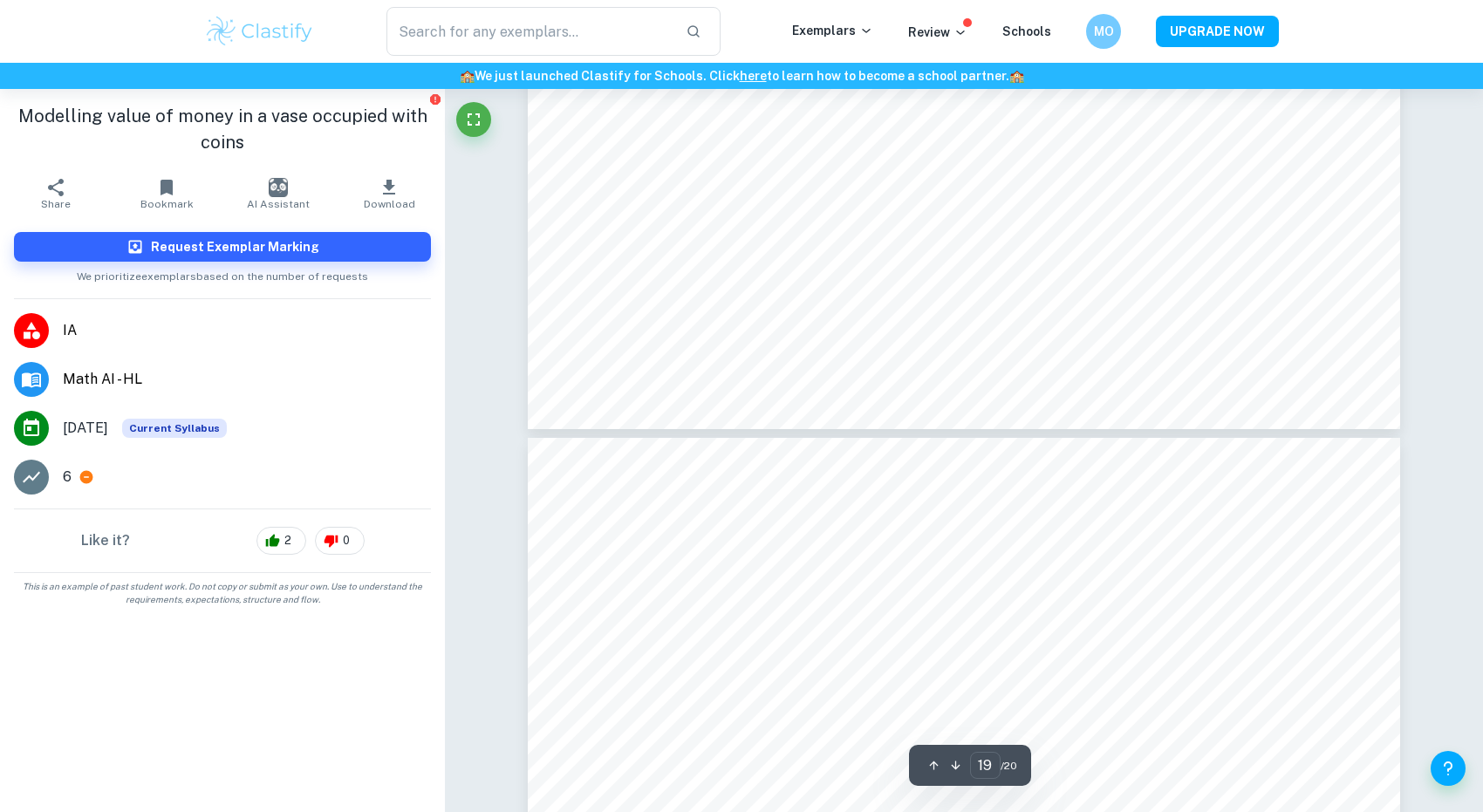
scroll to position [23822, 2]
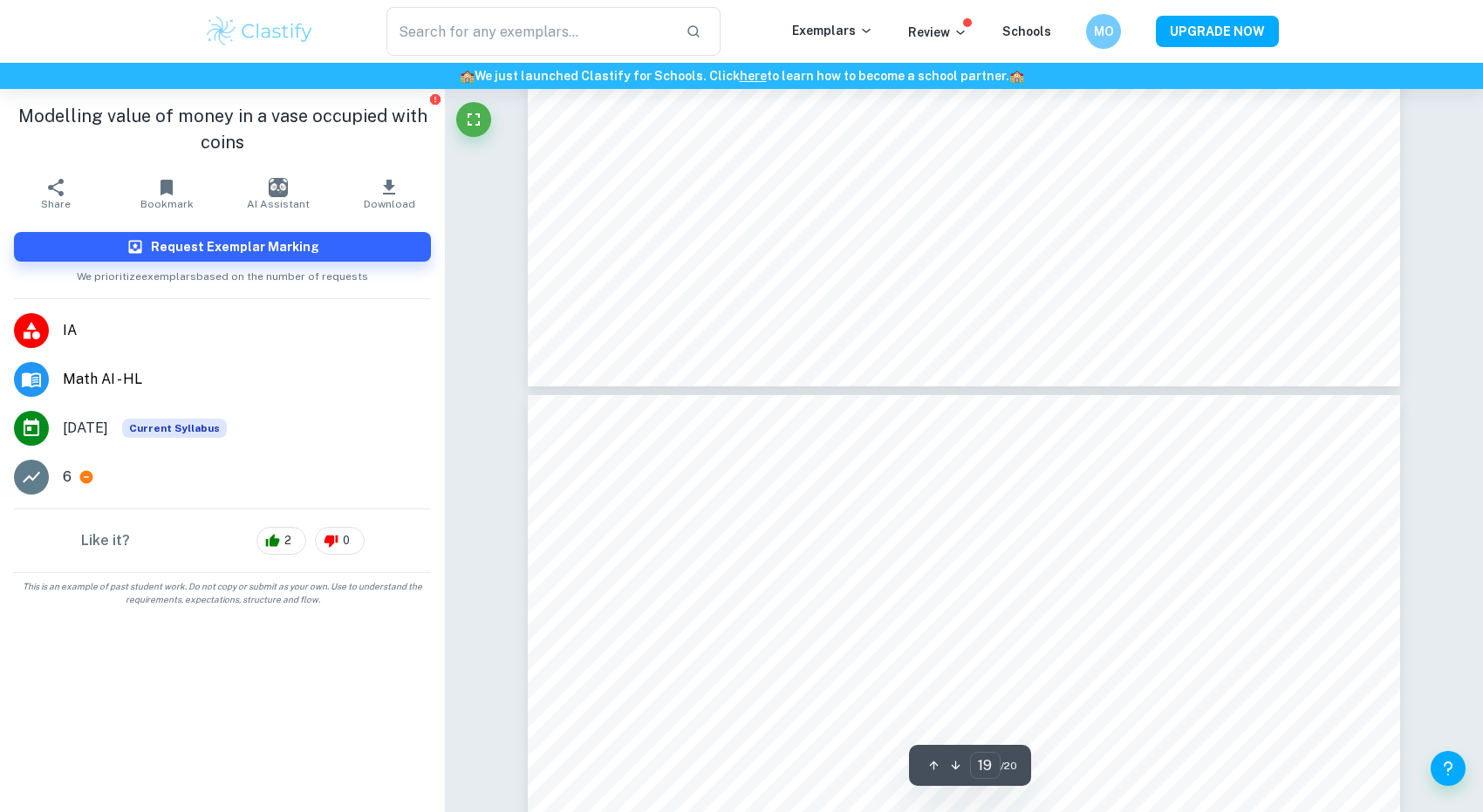
type input "20"
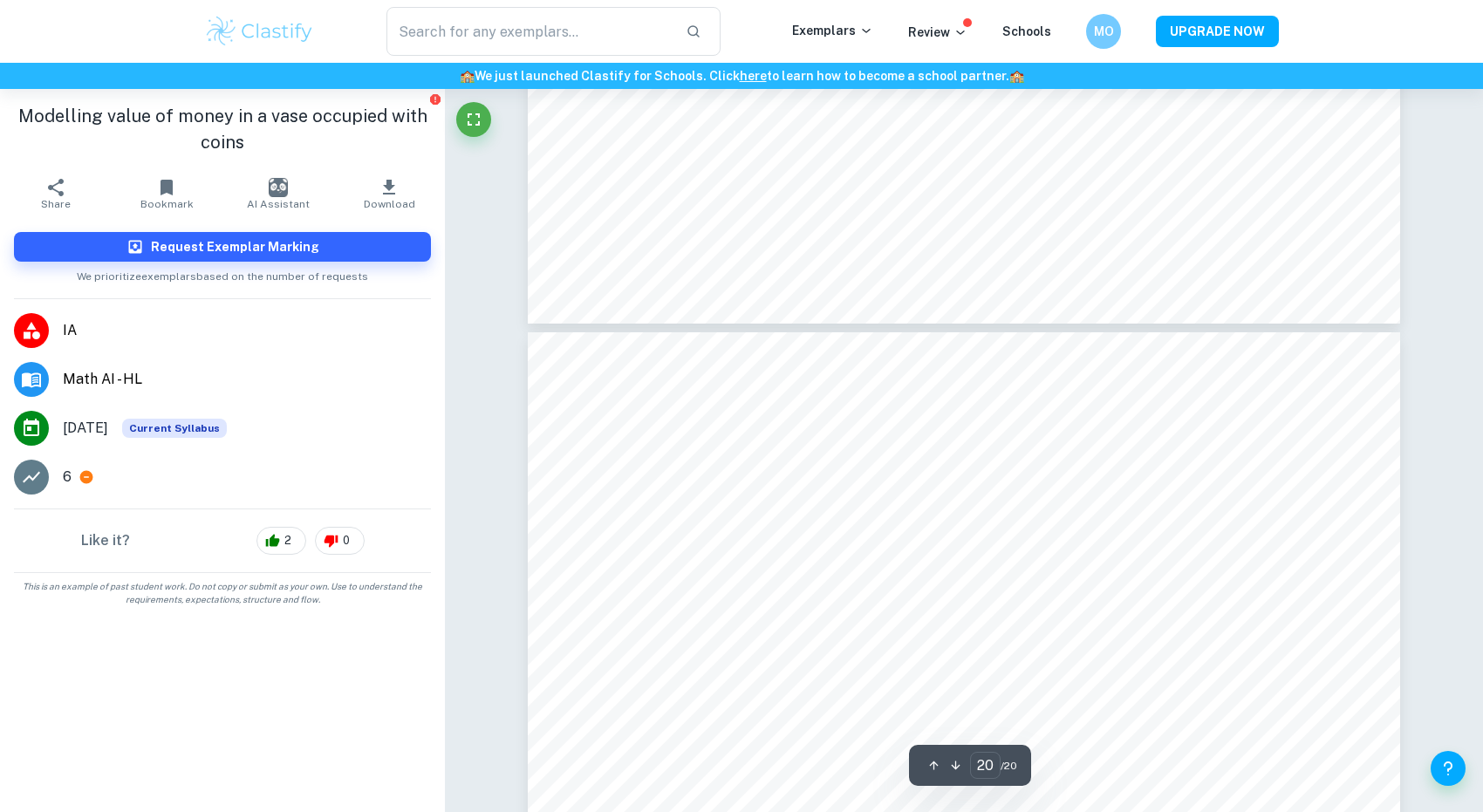
scroll to position [23932, 2]
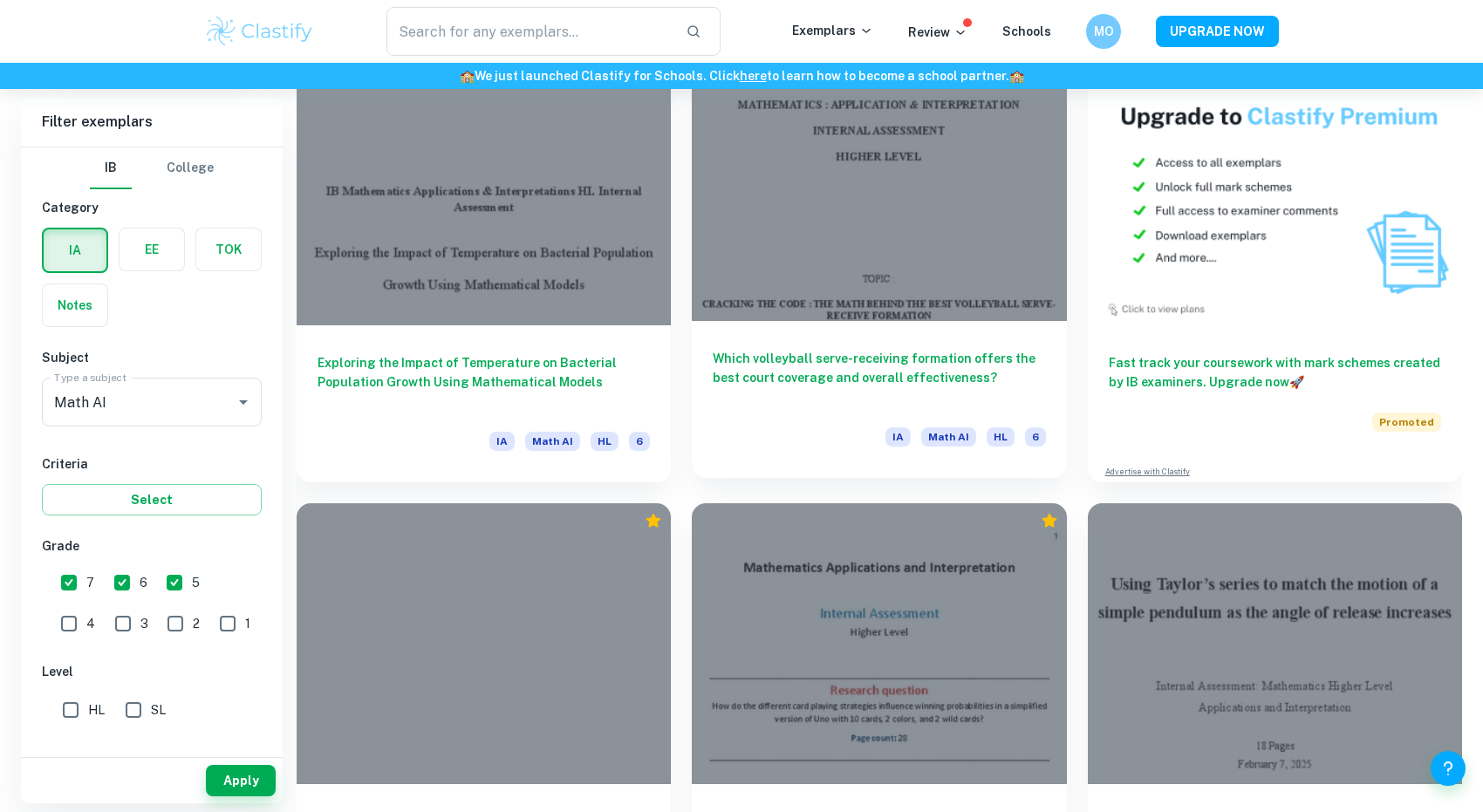
scroll to position [6038, 8]
